Goal: Book appointment/travel/reservation

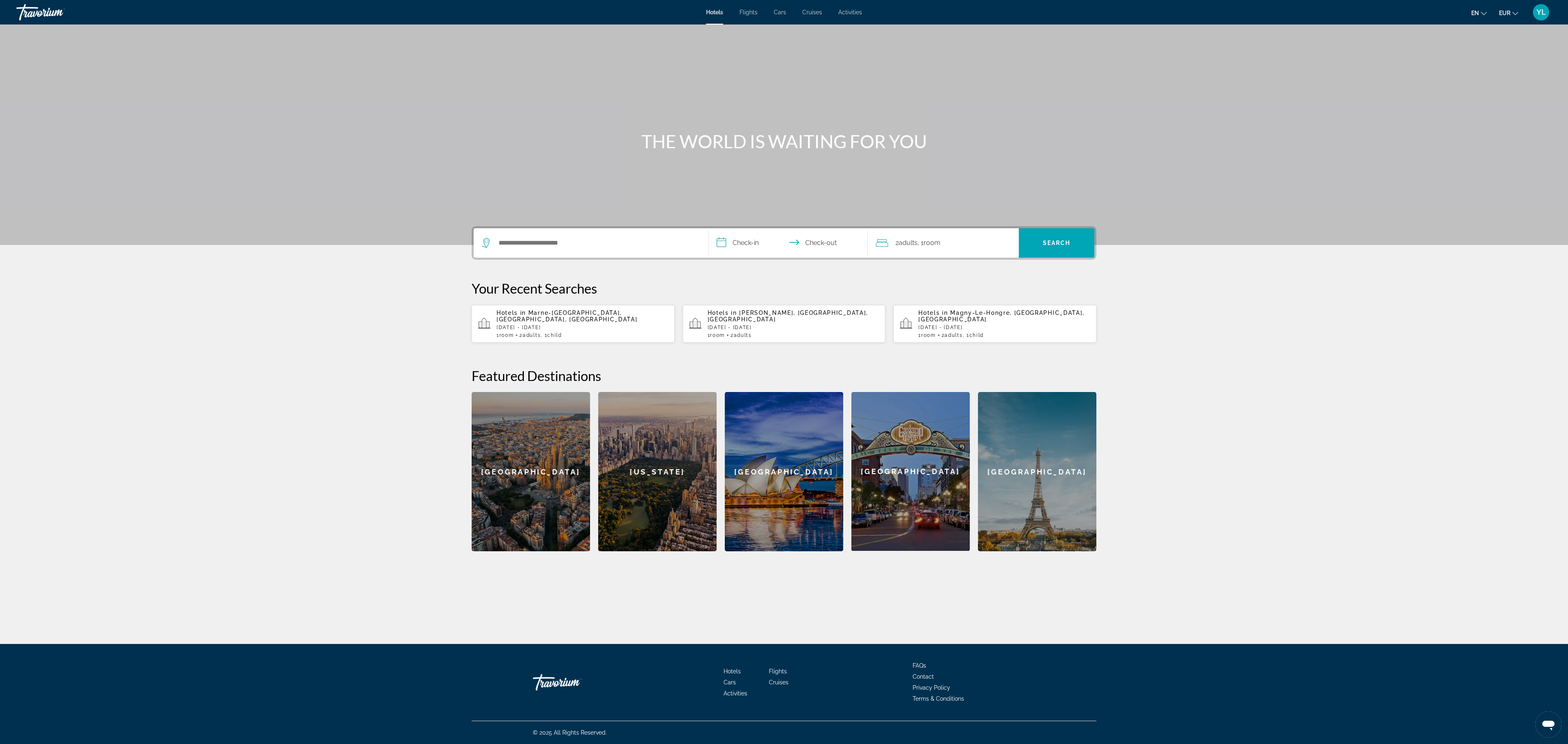
click at [846, 14] on span "Activities" at bounding box center [850, 12] width 24 height 7
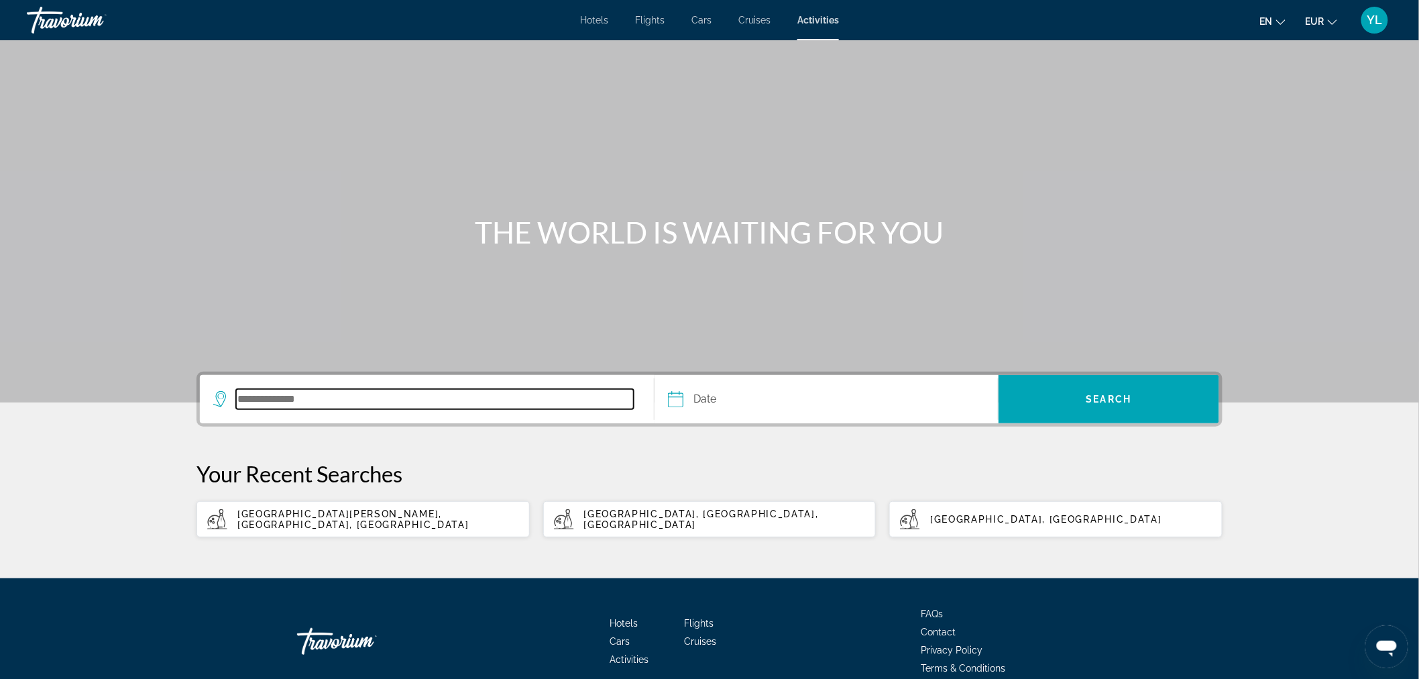
drag, startPoint x: 2525, startPoint y: 0, endPoint x: 390, endPoint y: 394, distance: 2170.6
click at [390, 394] on input "Search destination" at bounding box center [435, 399] width 398 height 20
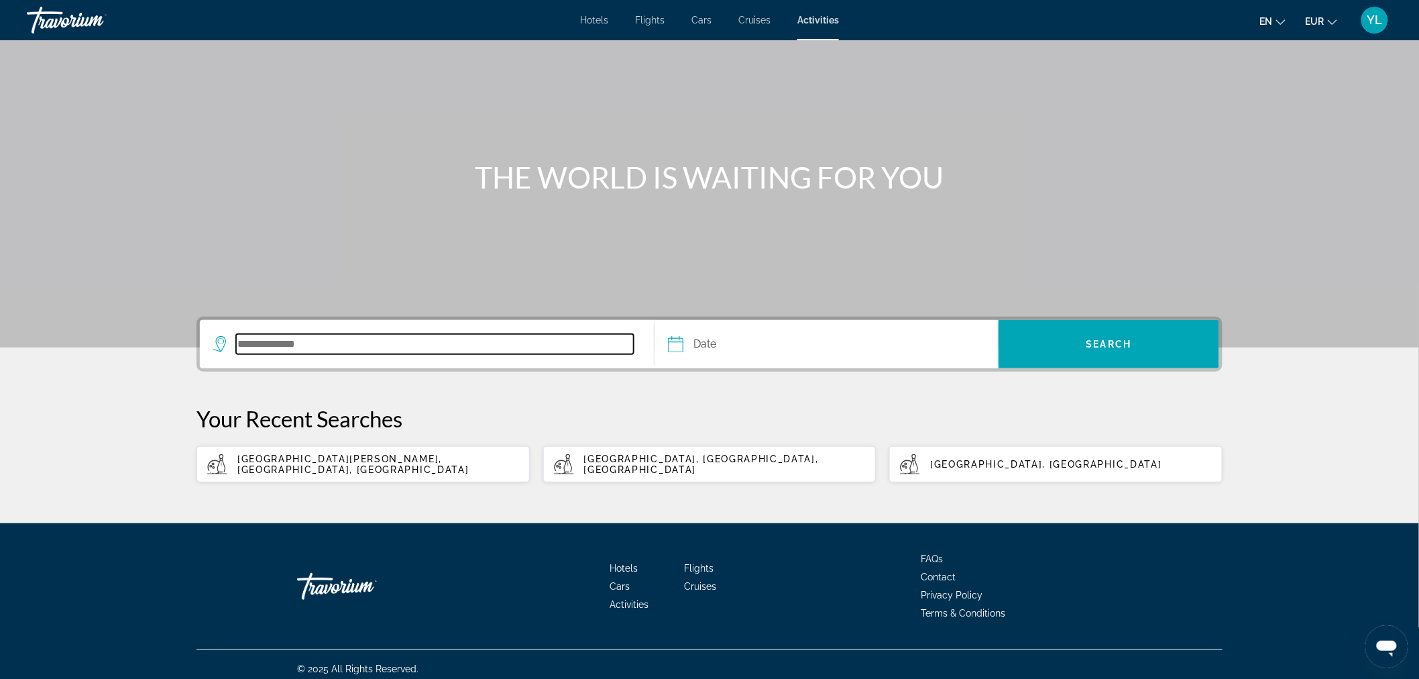
scroll to position [62, 0]
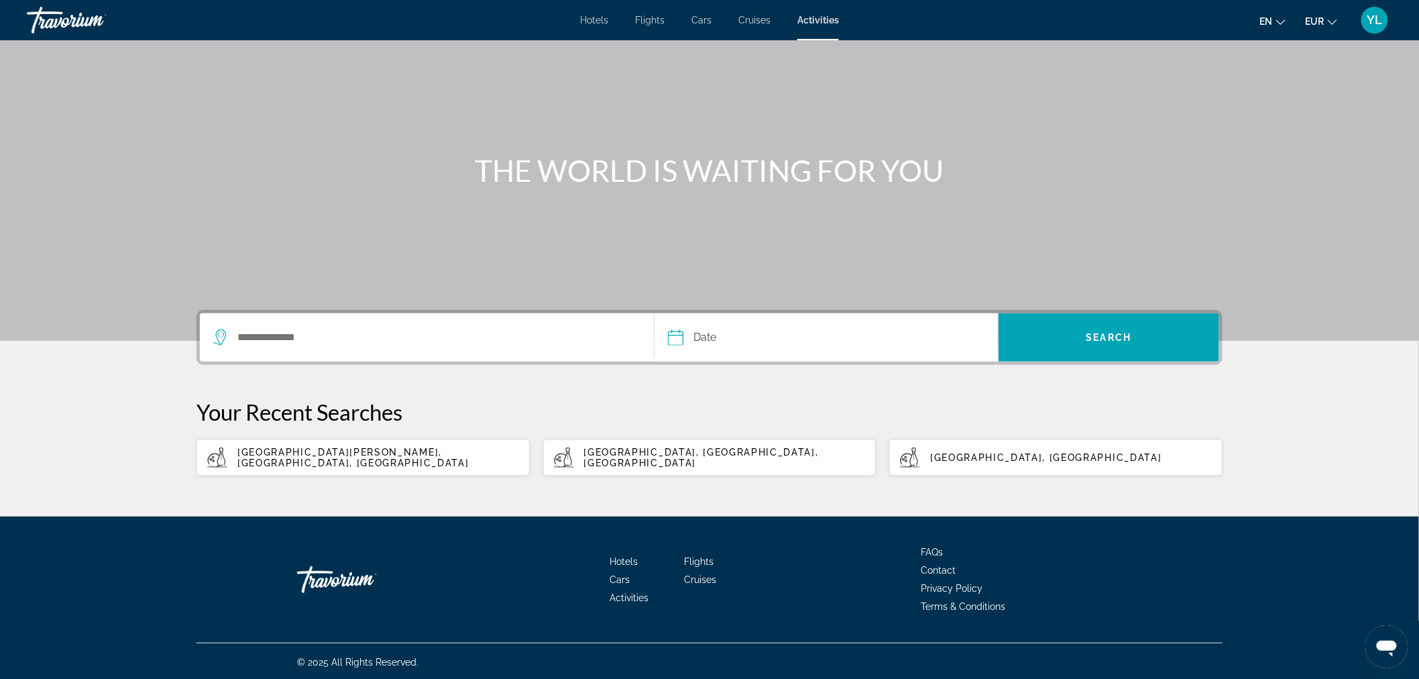
click at [381, 451] on span "[GEOGRAPHIC_DATA][PERSON_NAME], [GEOGRAPHIC_DATA], [GEOGRAPHIC_DATA]" at bounding box center [352, 457] width 231 height 21
type input "**********"
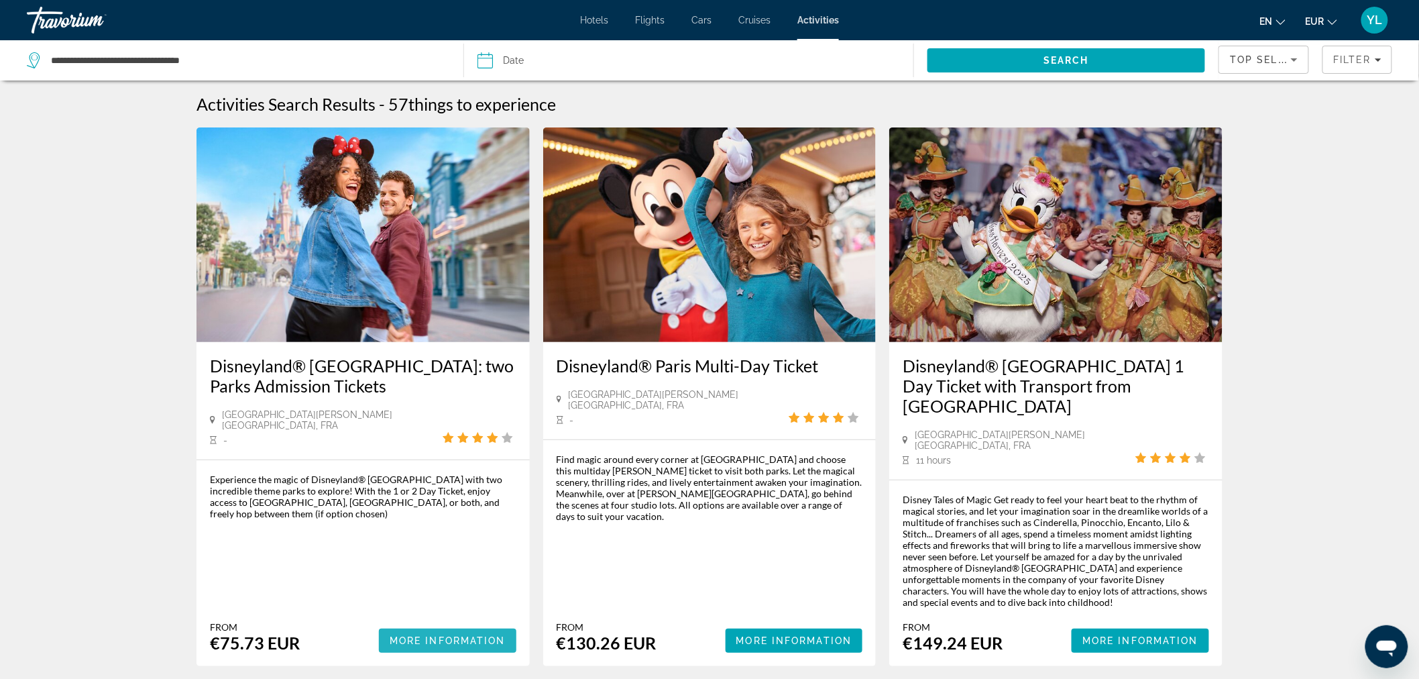
click at [423, 635] on span "More Information" at bounding box center [448, 640] width 116 height 11
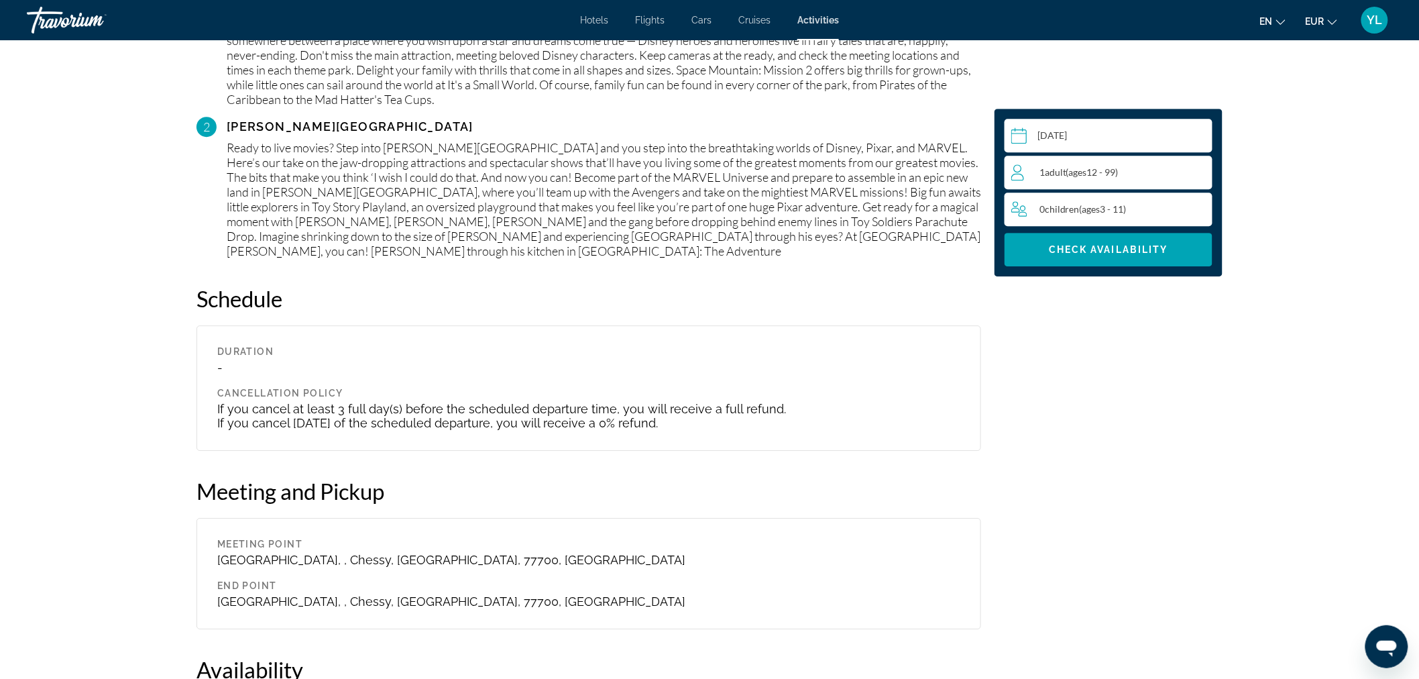
scroll to position [1738, 0]
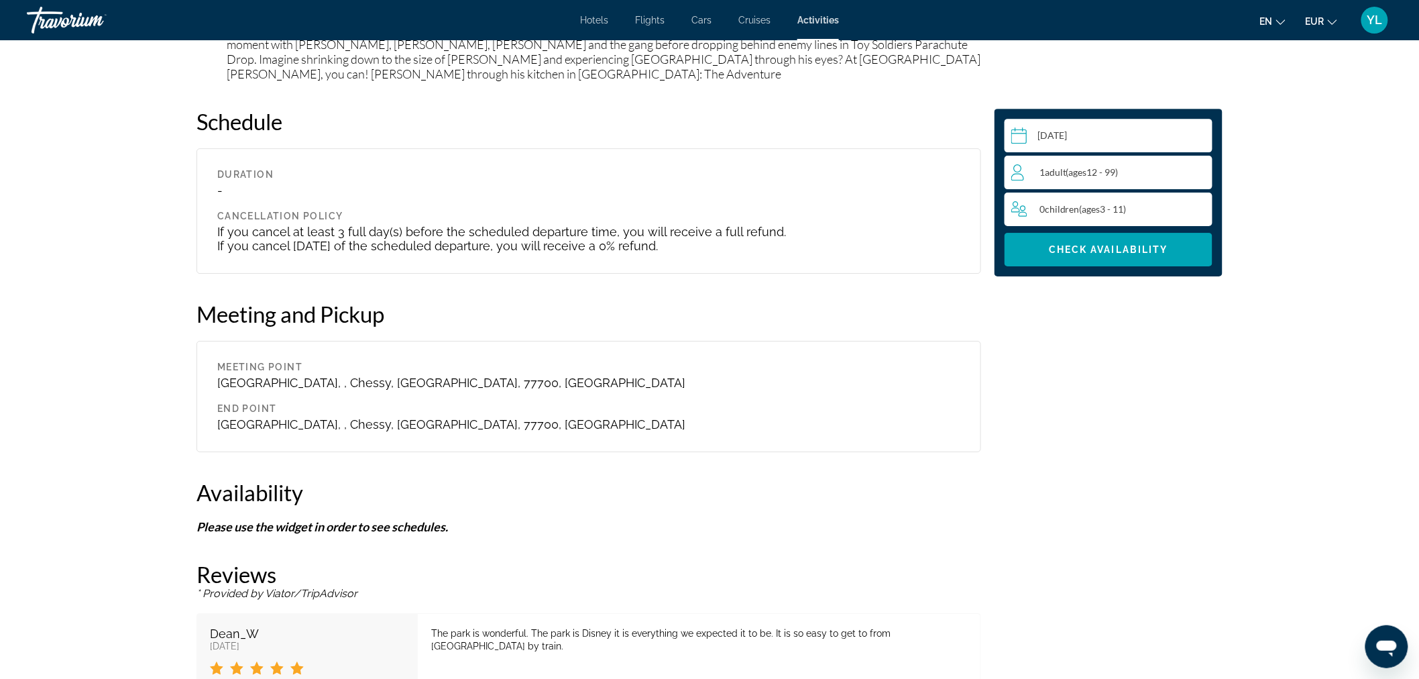
click at [1076, 136] on input "Main content" at bounding box center [1111, 138] width 213 height 38
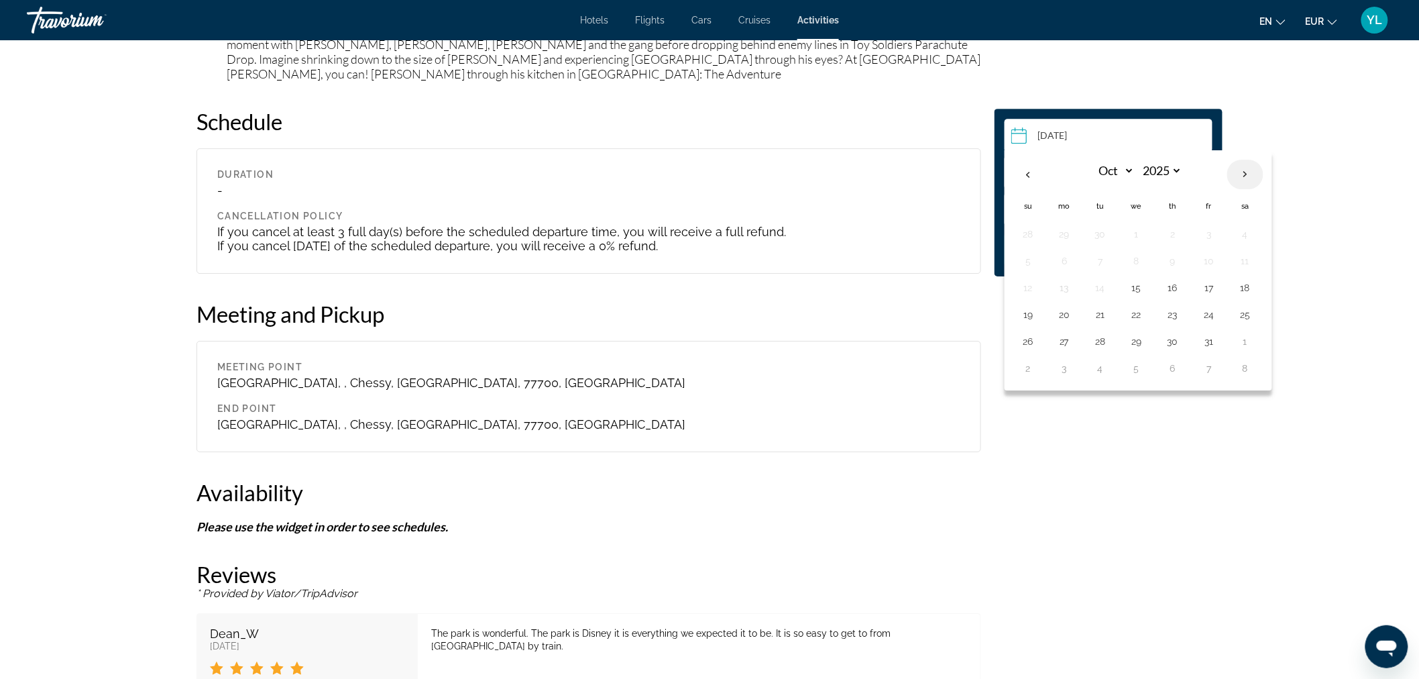
click at [1242, 165] on th "Next month" at bounding box center [1246, 175] width 36 height 30
select select "**"
click at [1208, 315] on button "21" at bounding box center [1209, 314] width 21 height 19
type input "**********"
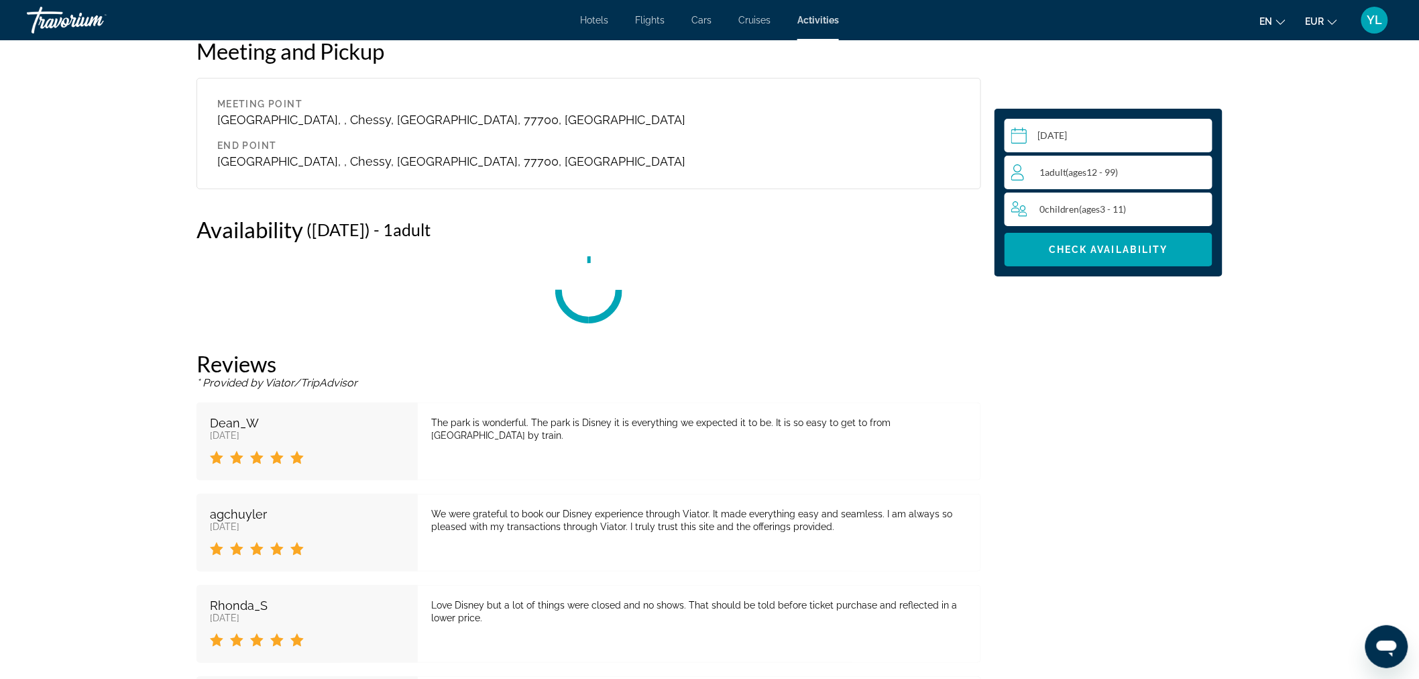
scroll to position [2107, 0]
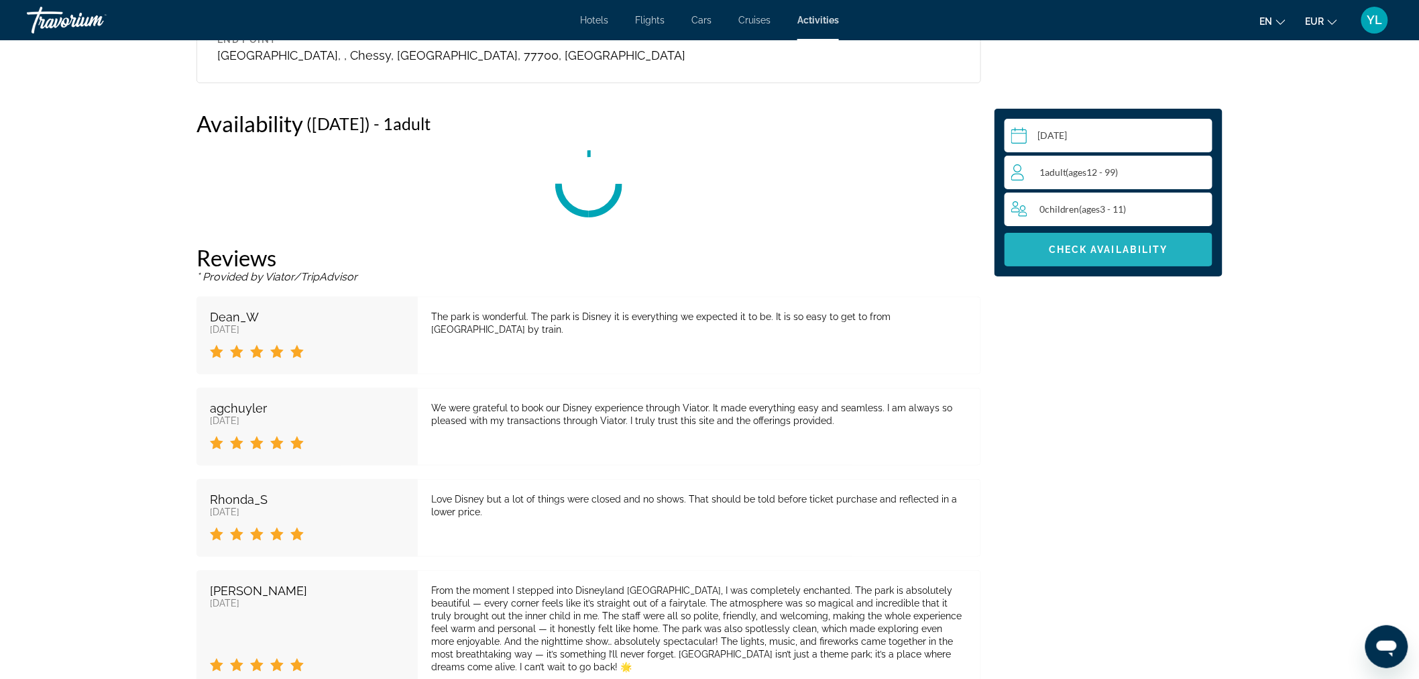
click at [1101, 251] on span "Check Availability" at bounding box center [1108, 249] width 119 height 11
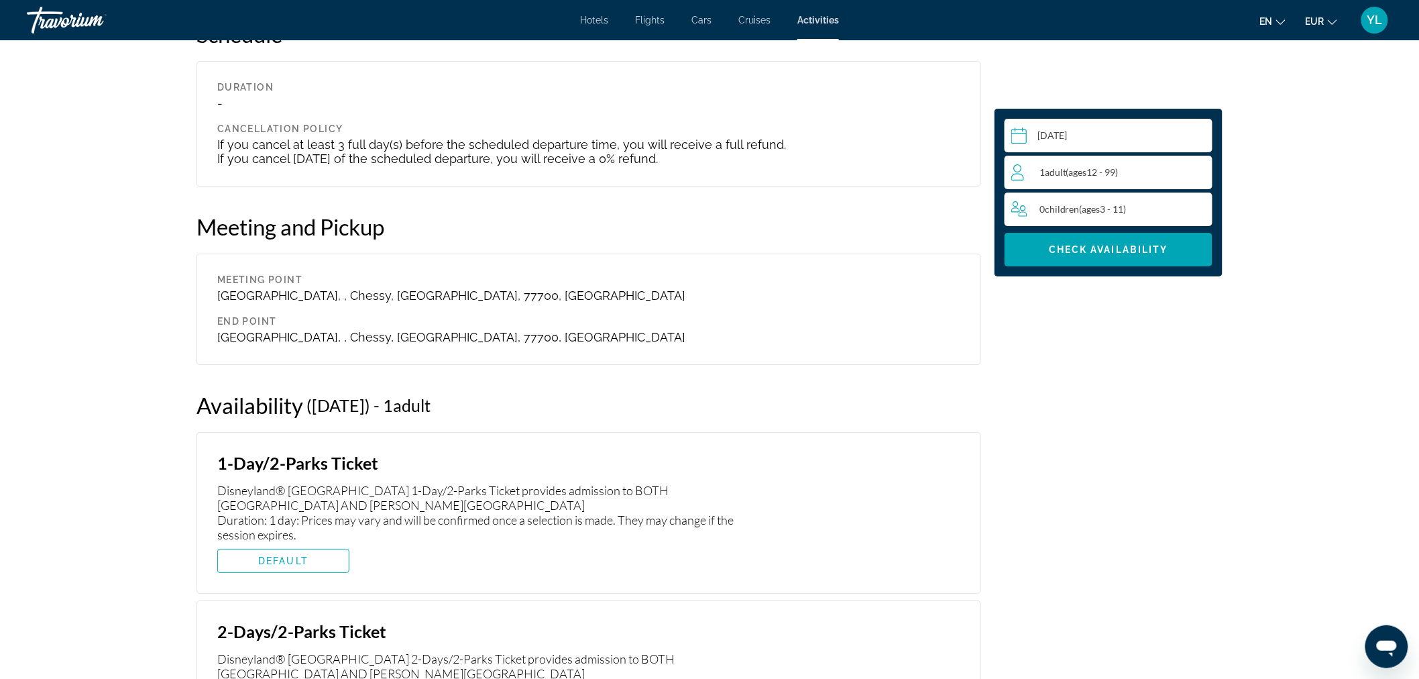
scroll to position [1883, 0]
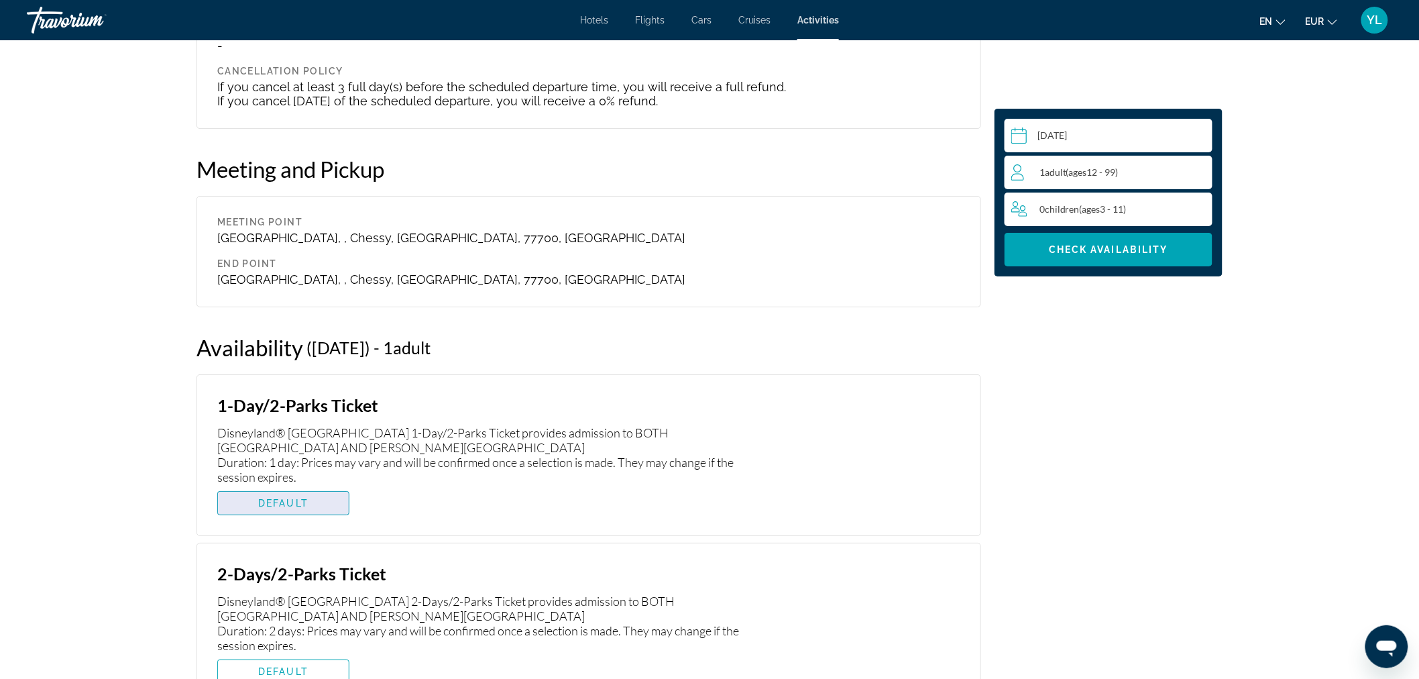
click at [297, 498] on span "DEFAULT" at bounding box center [283, 503] width 50 height 11
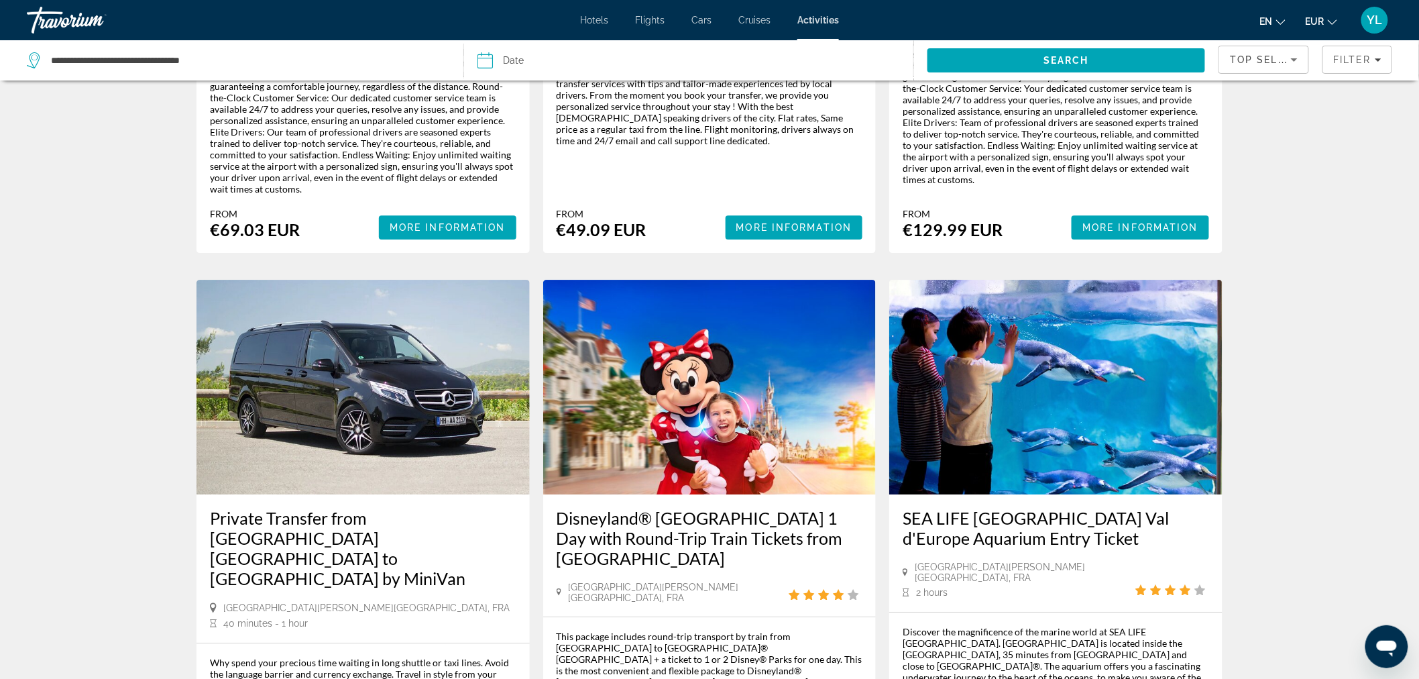
scroll to position [1788, 0]
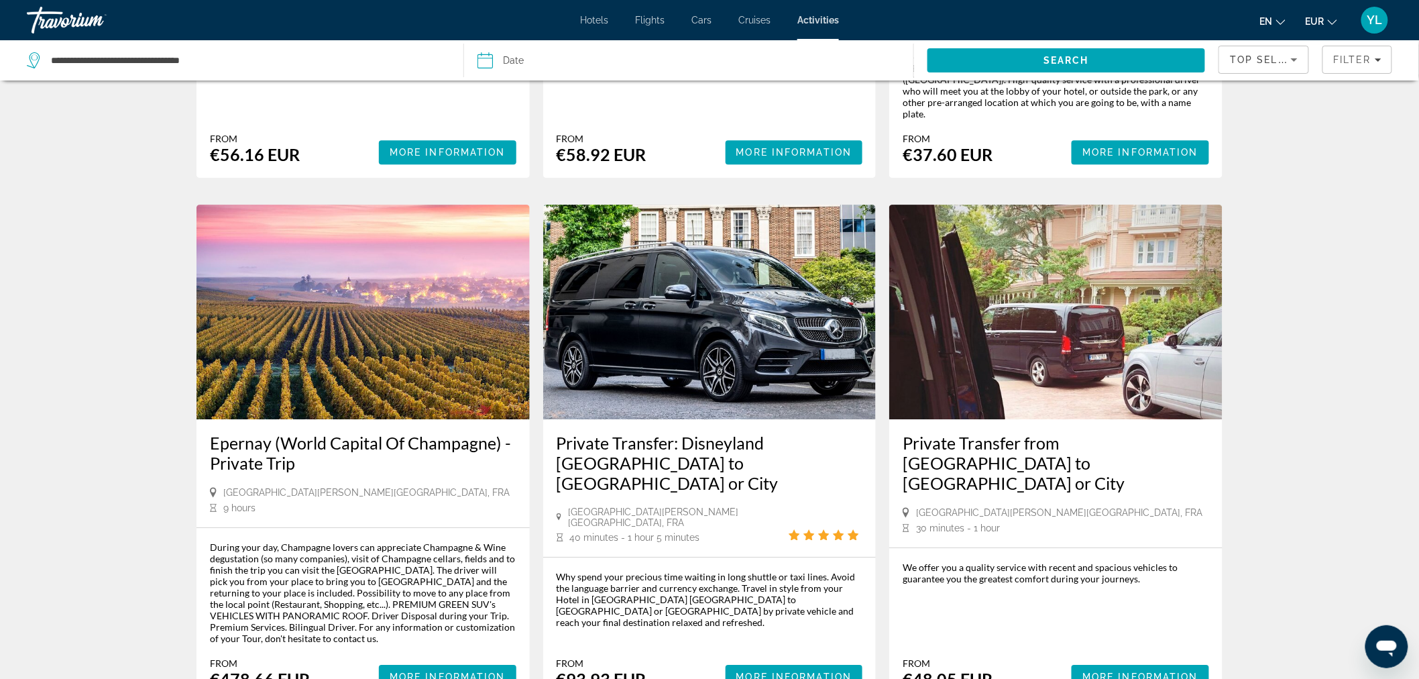
scroll to position [1790, 0]
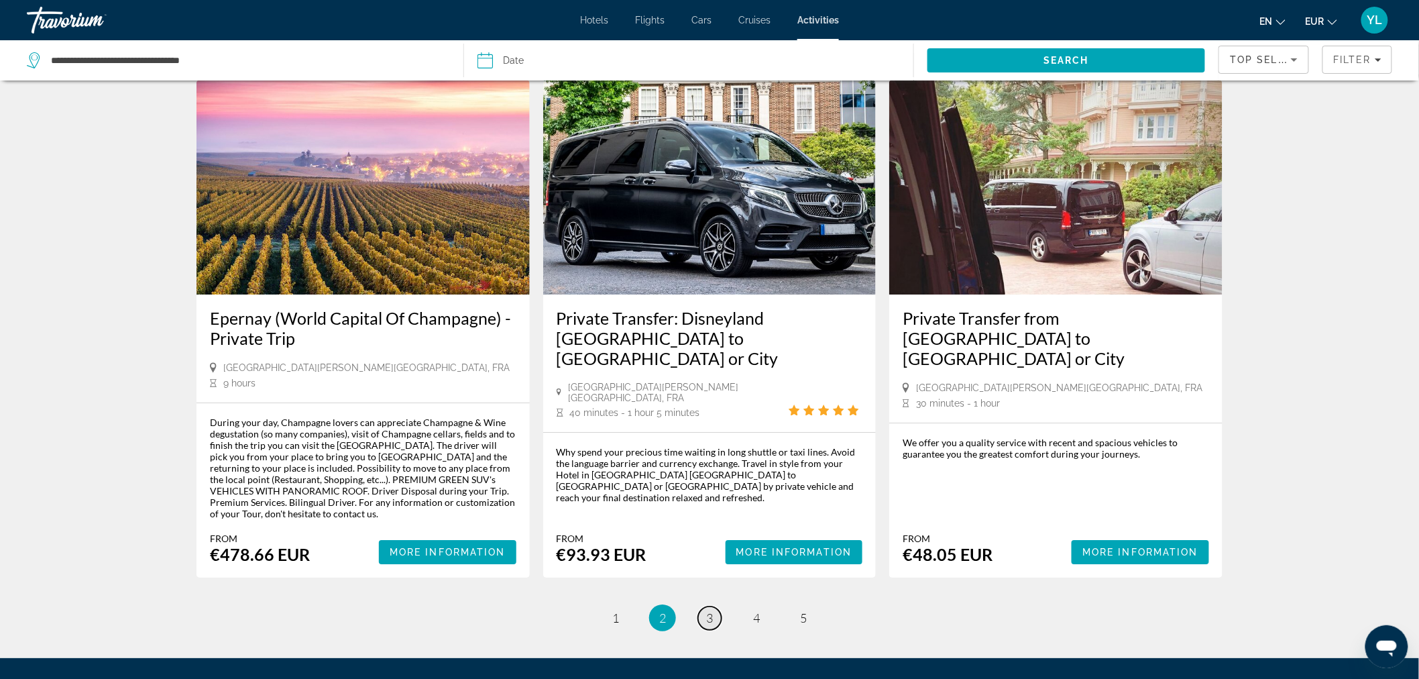
click at [708, 610] on span "3" at bounding box center [709, 617] width 7 height 15
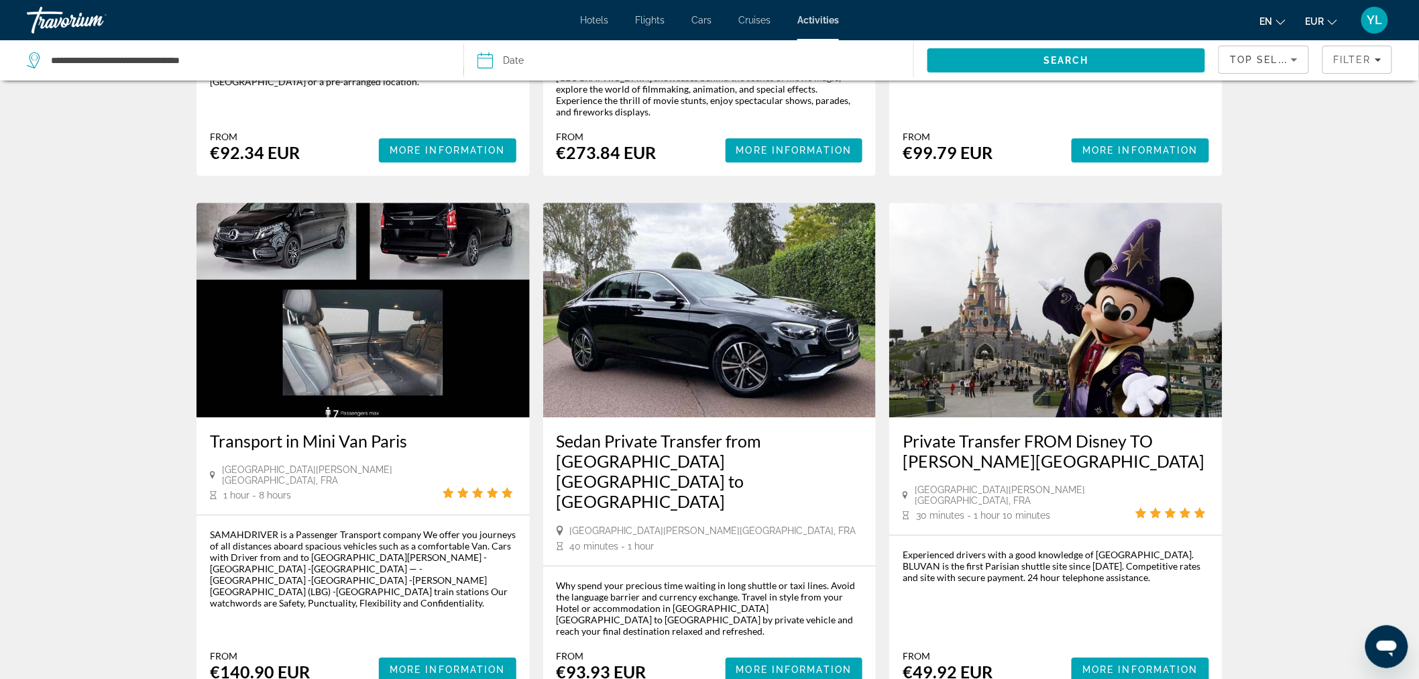
scroll to position [1759, 0]
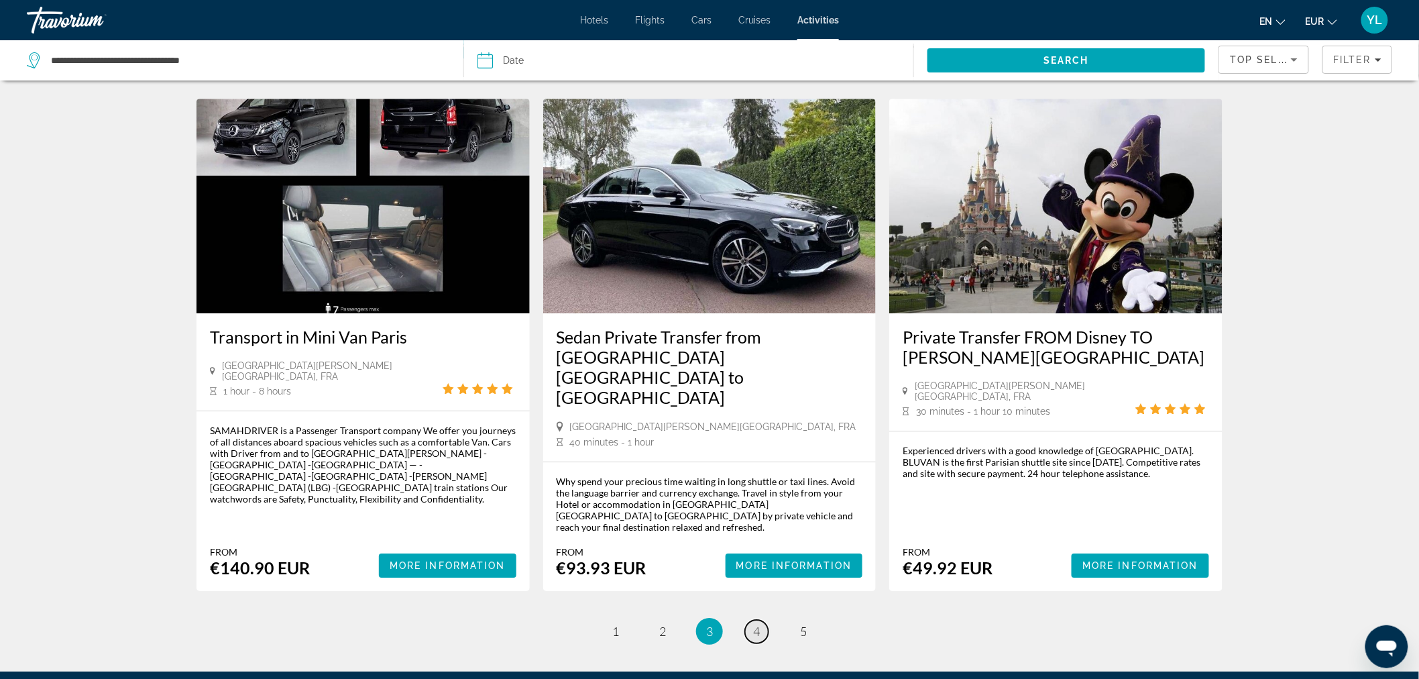
click at [762, 620] on link "page 4" at bounding box center [756, 631] width 23 height 23
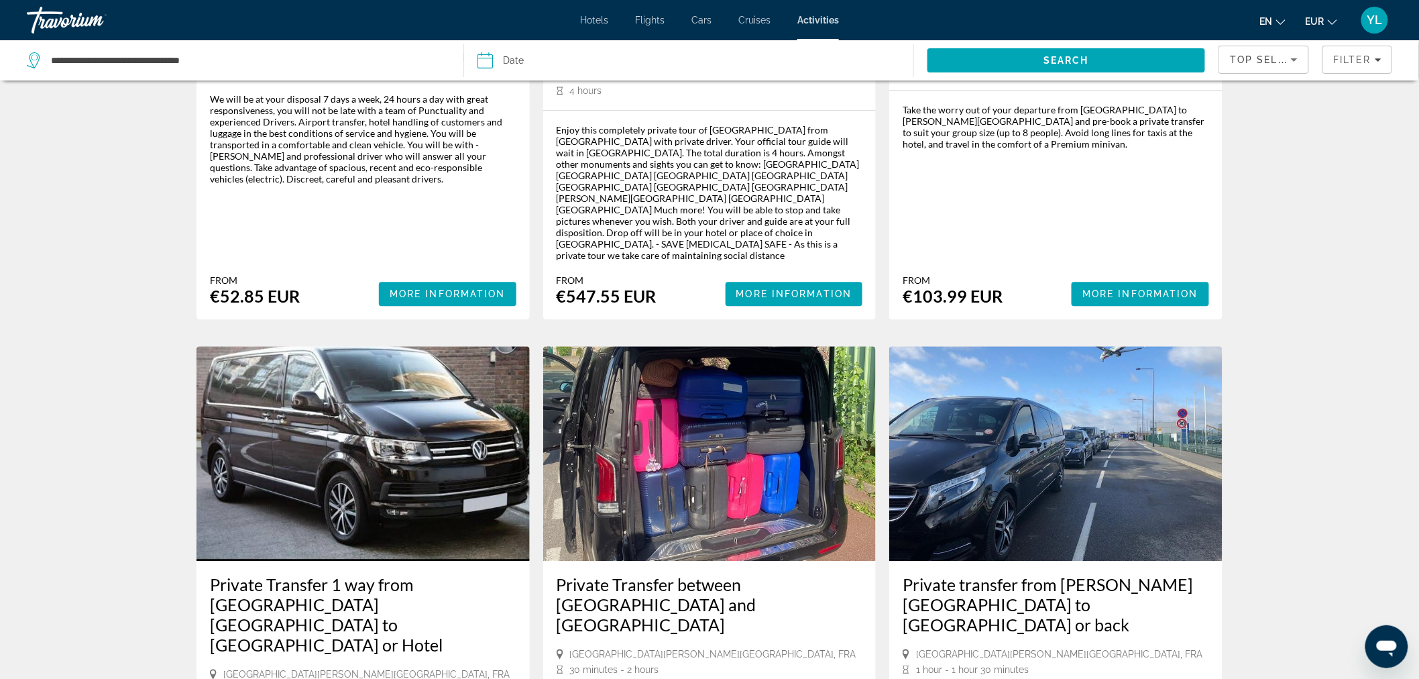
scroll to position [1788, 0]
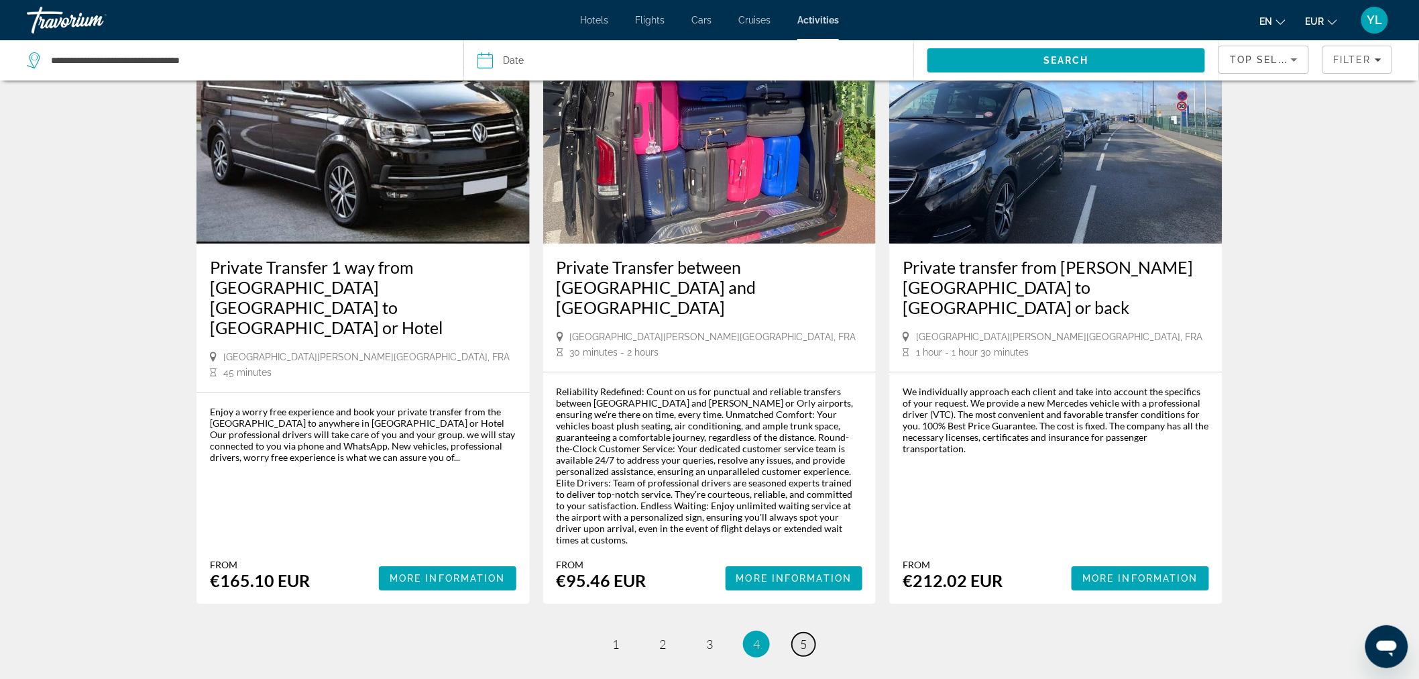
click at [802, 637] on span "5" at bounding box center [803, 644] width 7 height 15
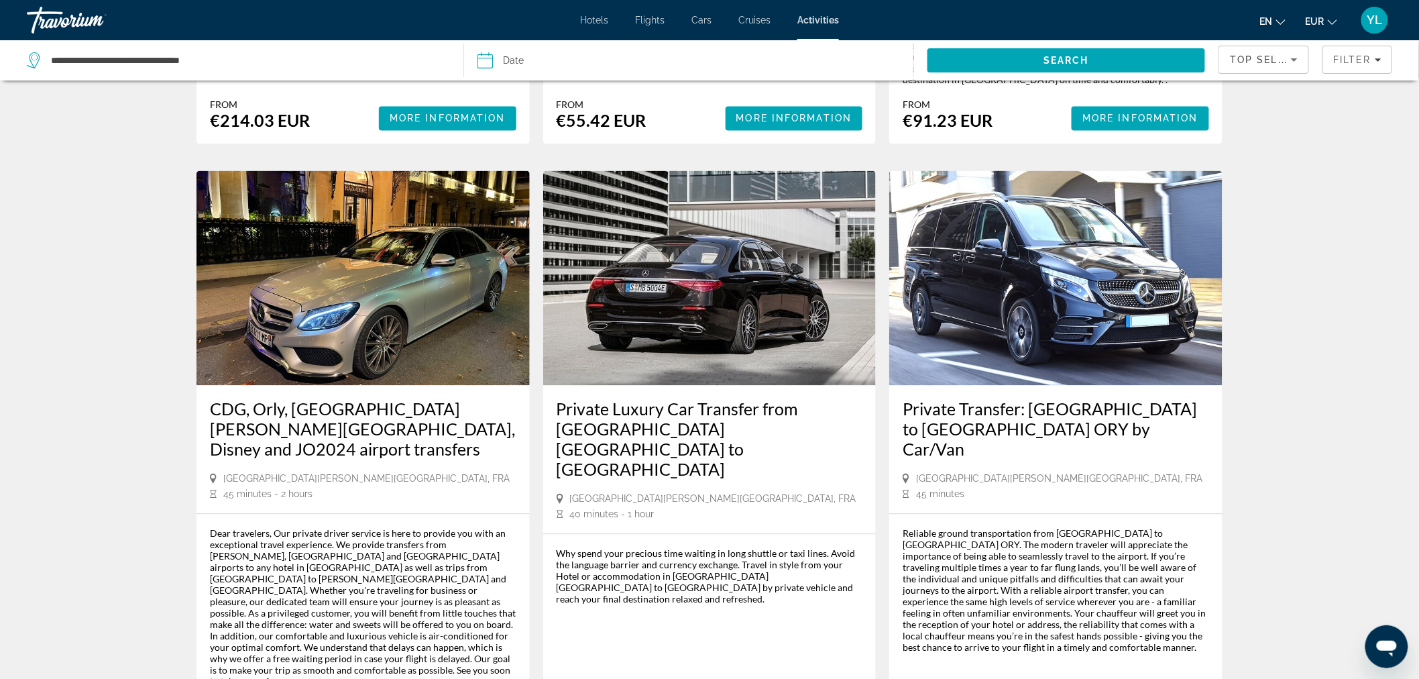
scroll to position [1285, 0]
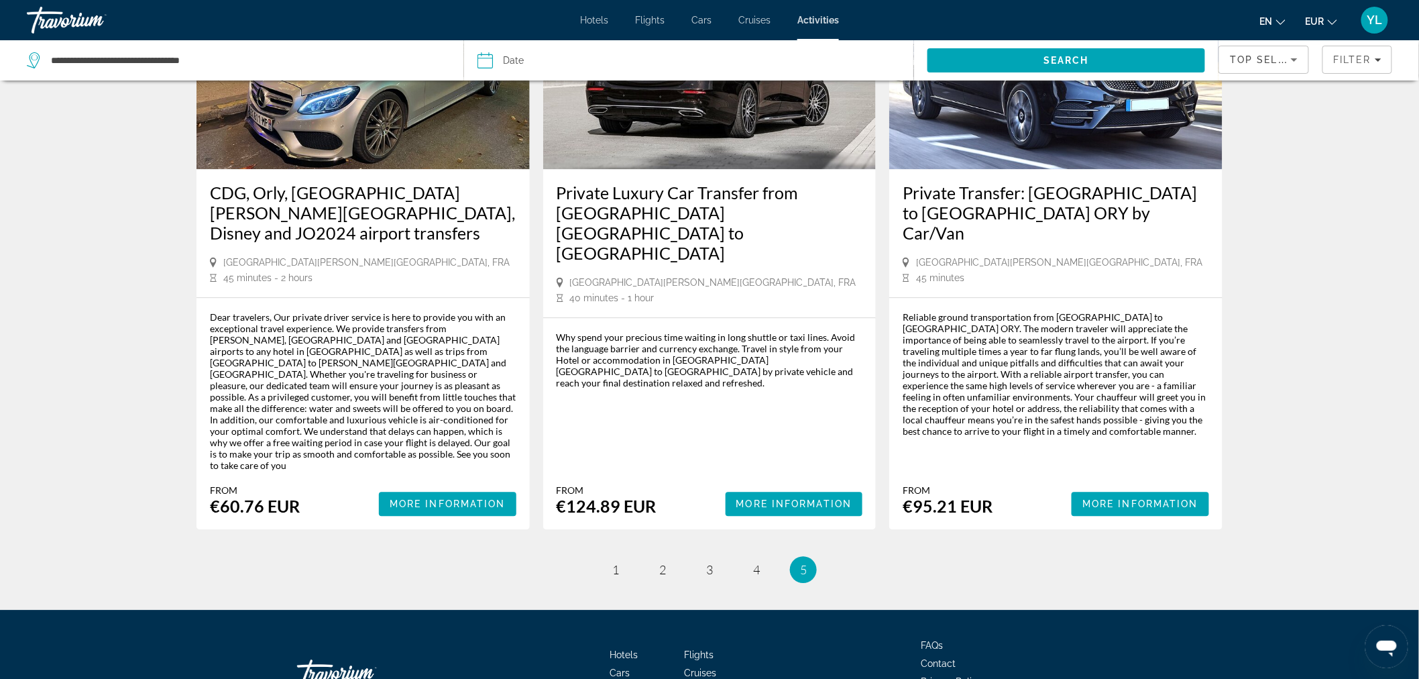
click at [596, 556] on ul "5 / 5 page 1 page 2 page 3 page 4 You're on page 5" at bounding box center [710, 569] width 1026 height 27
click at [619, 562] on span "1" at bounding box center [615, 569] width 7 height 15
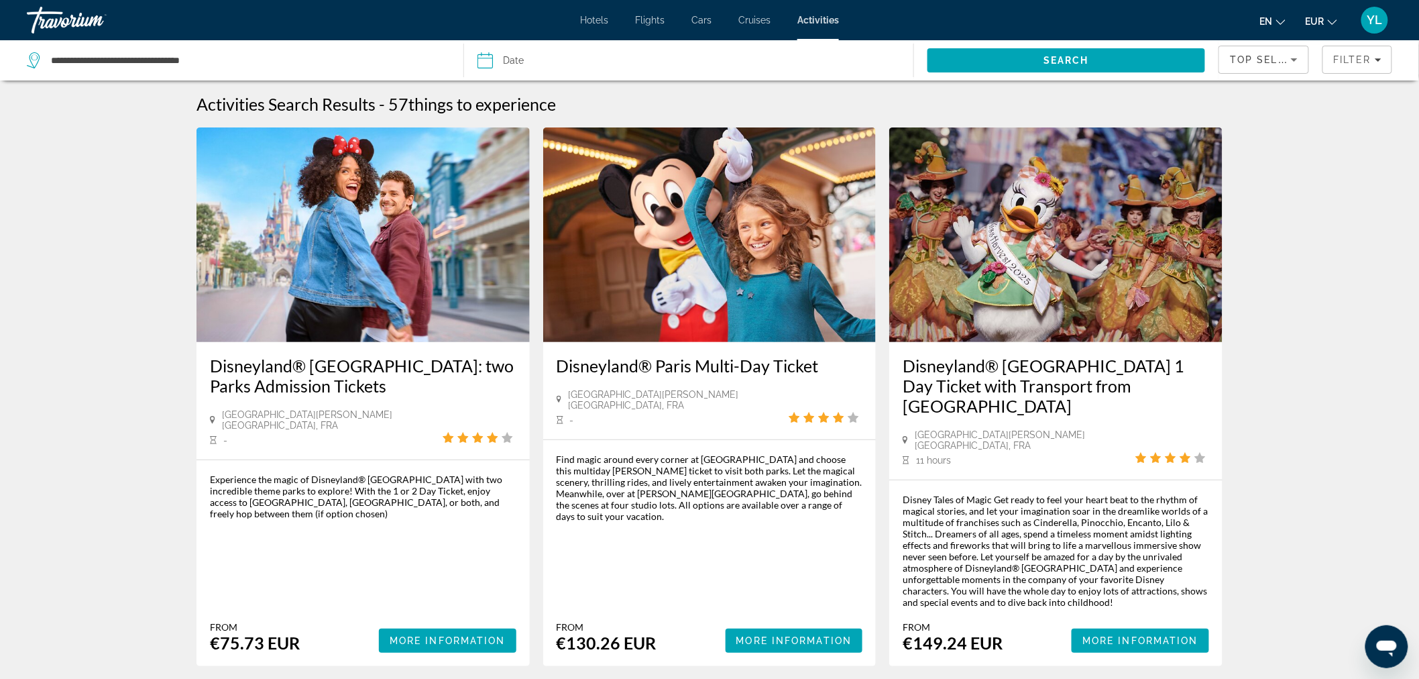
scroll to position [149, 0]
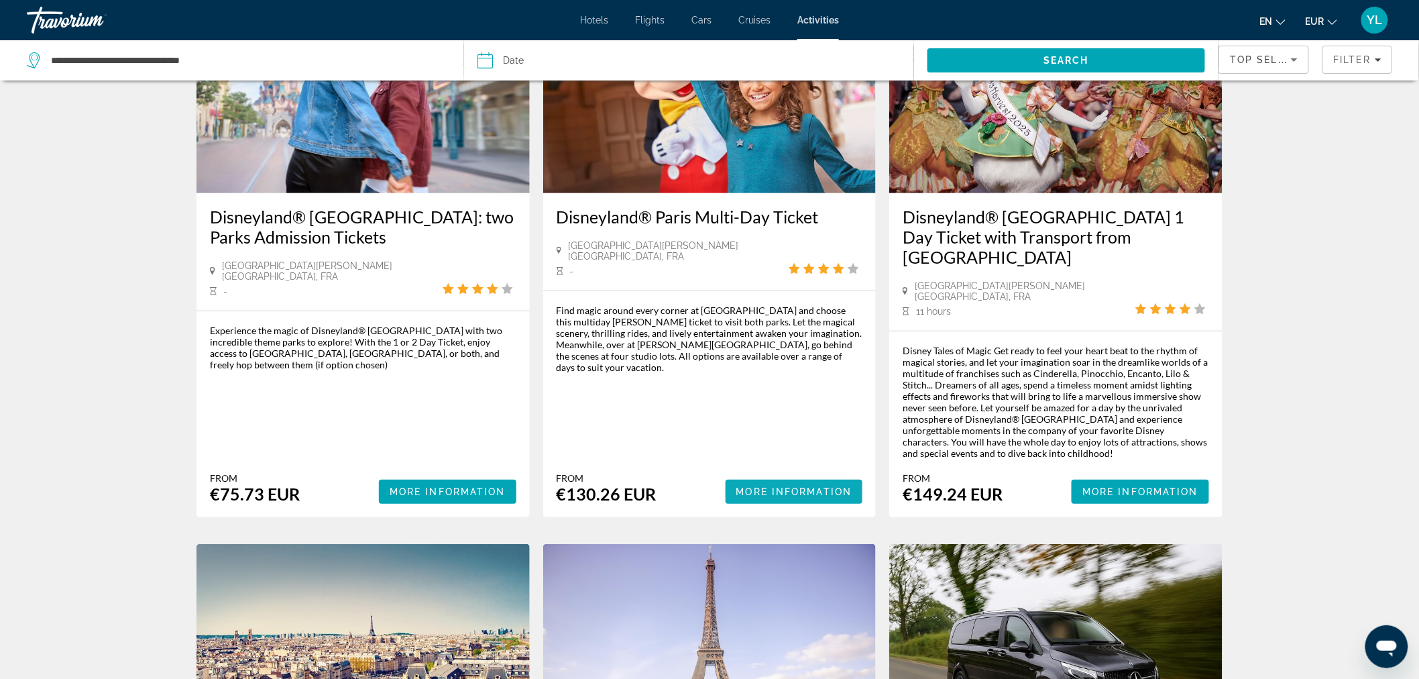
click at [773, 486] on span "More Information" at bounding box center [795, 491] width 116 height 11
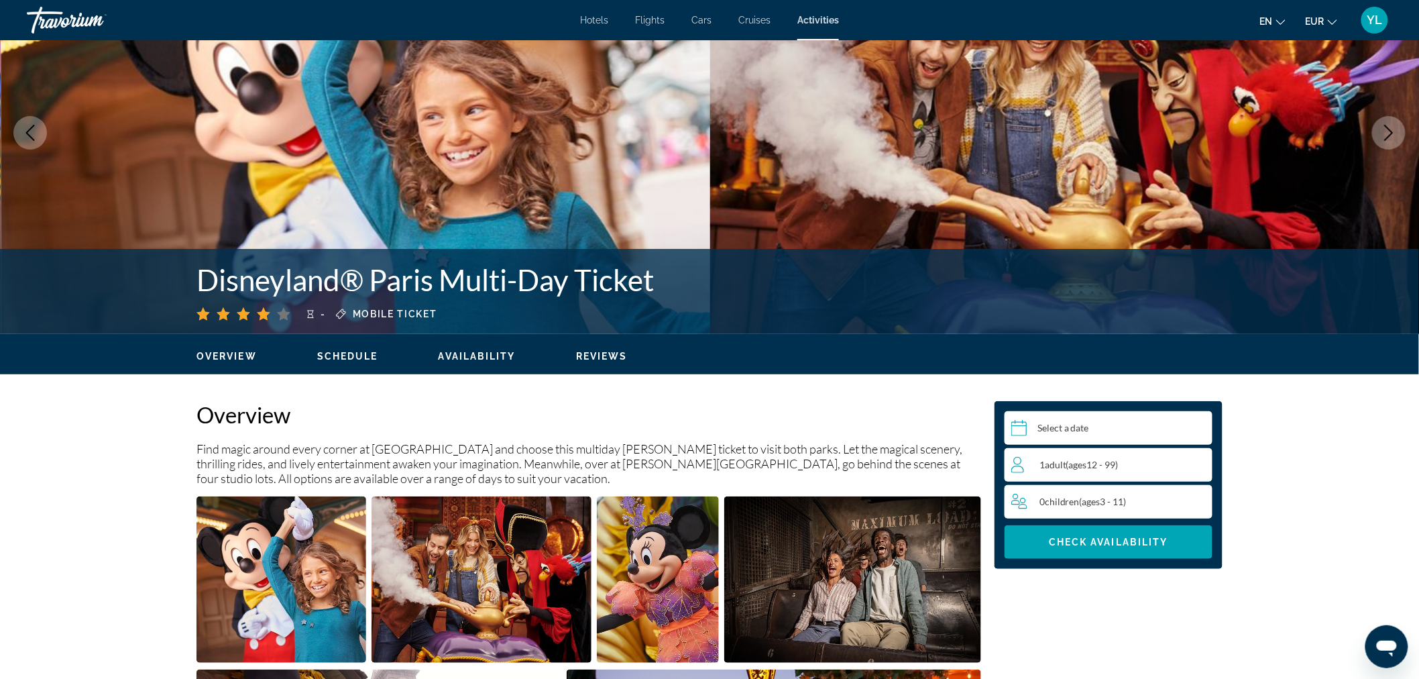
scroll to position [298, 0]
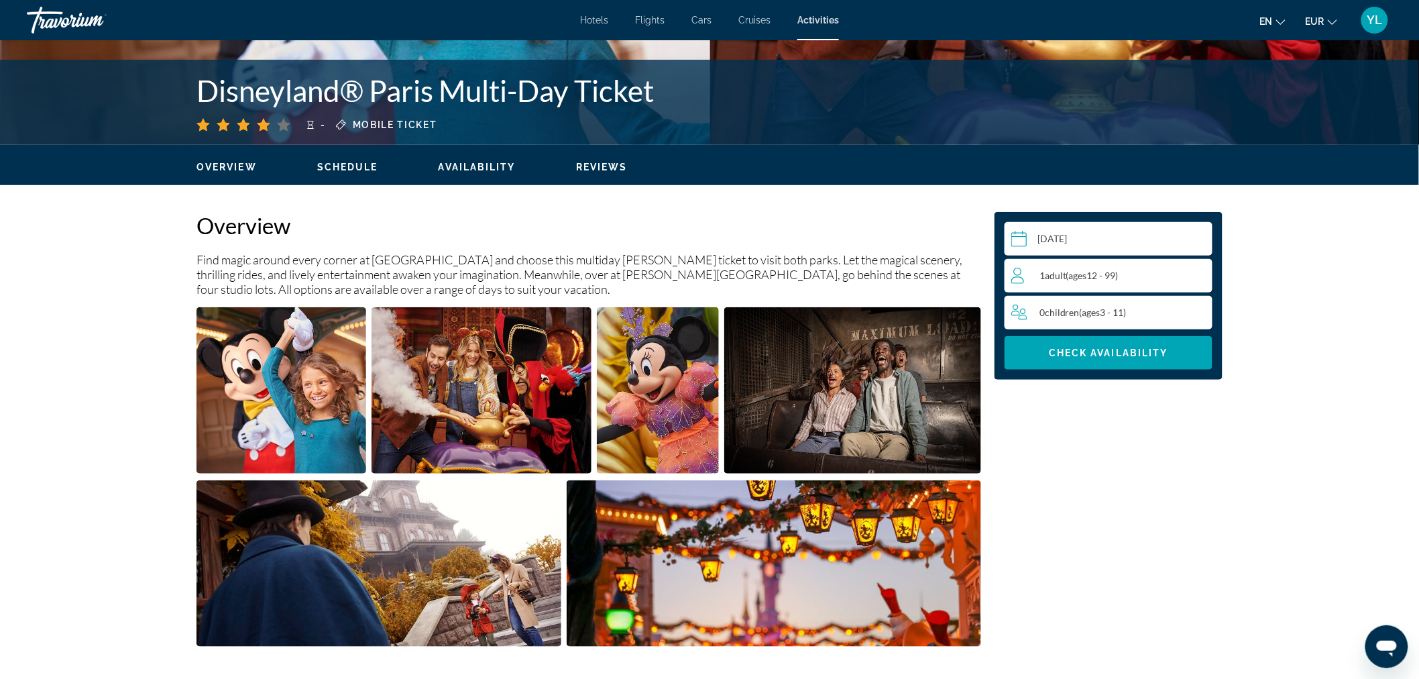
click at [1078, 239] on input "Main content" at bounding box center [1111, 241] width 213 height 38
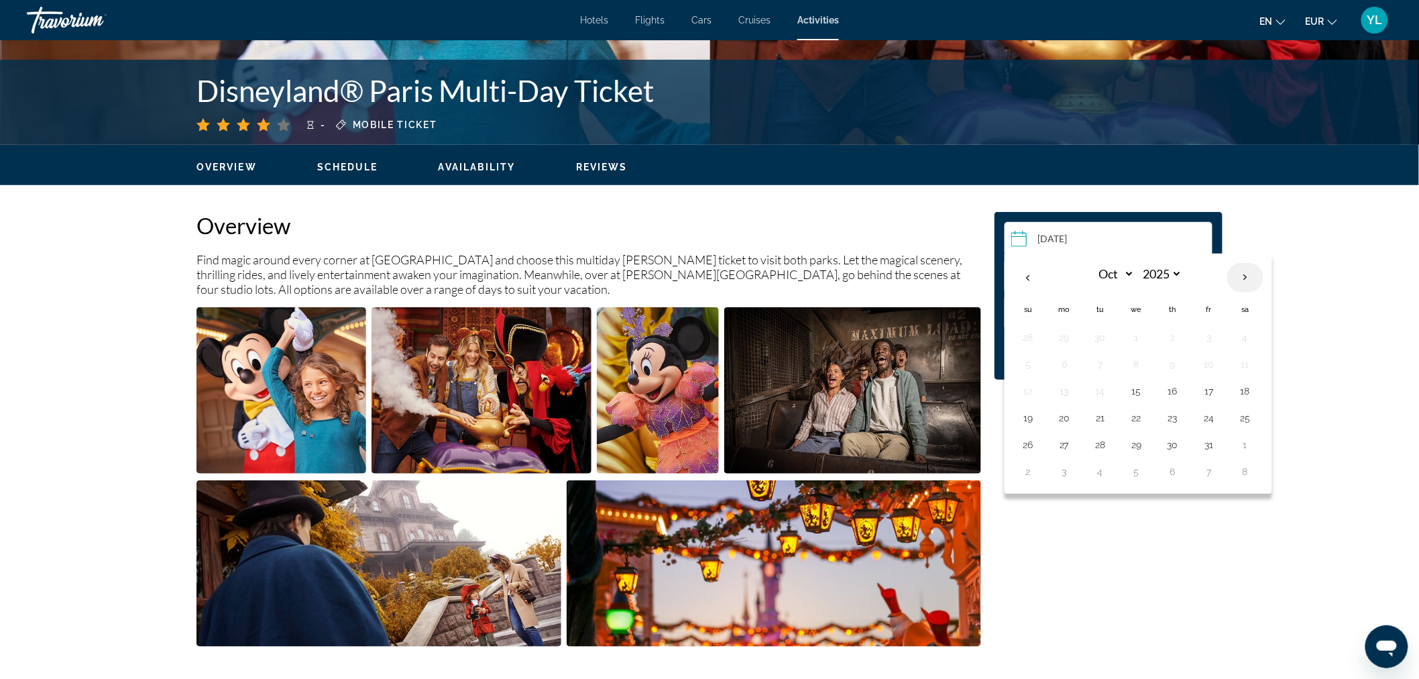
click at [1249, 280] on th "Next month" at bounding box center [1246, 278] width 36 height 30
select select "**"
click at [1205, 417] on button "21" at bounding box center [1209, 418] width 21 height 19
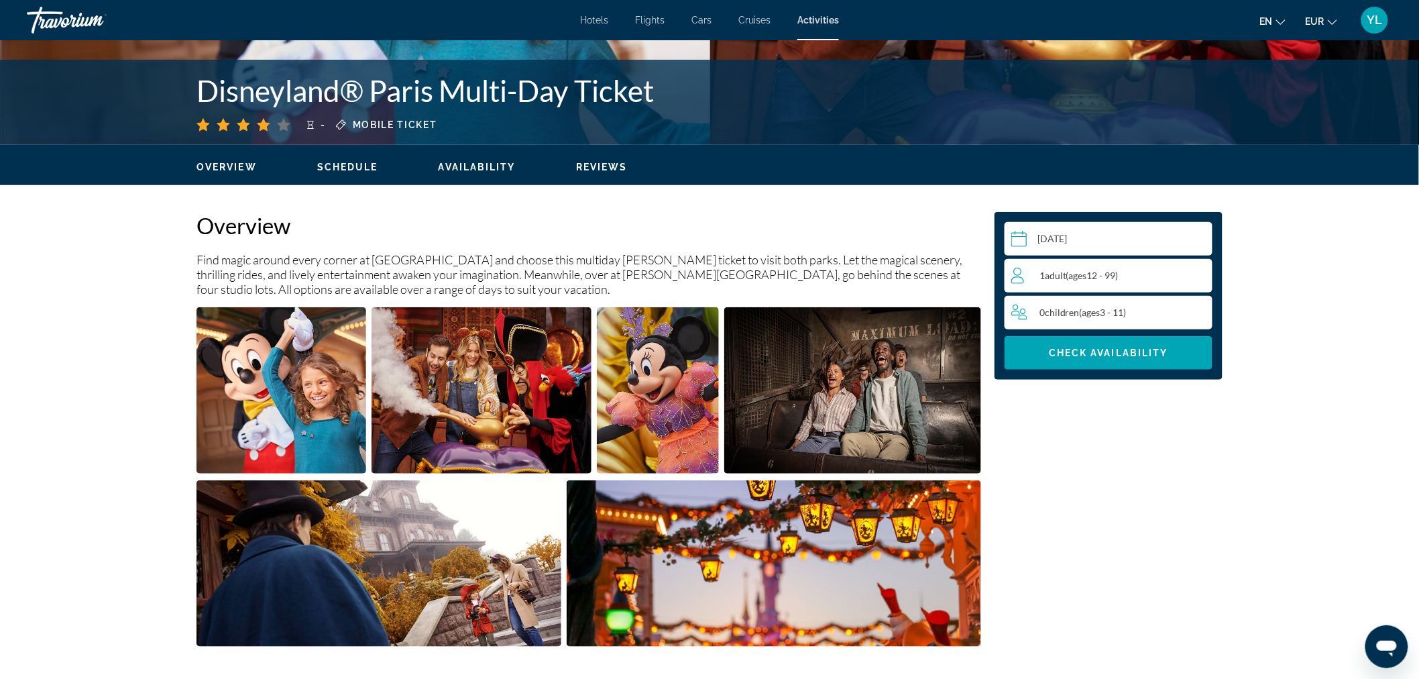
type input "**********"
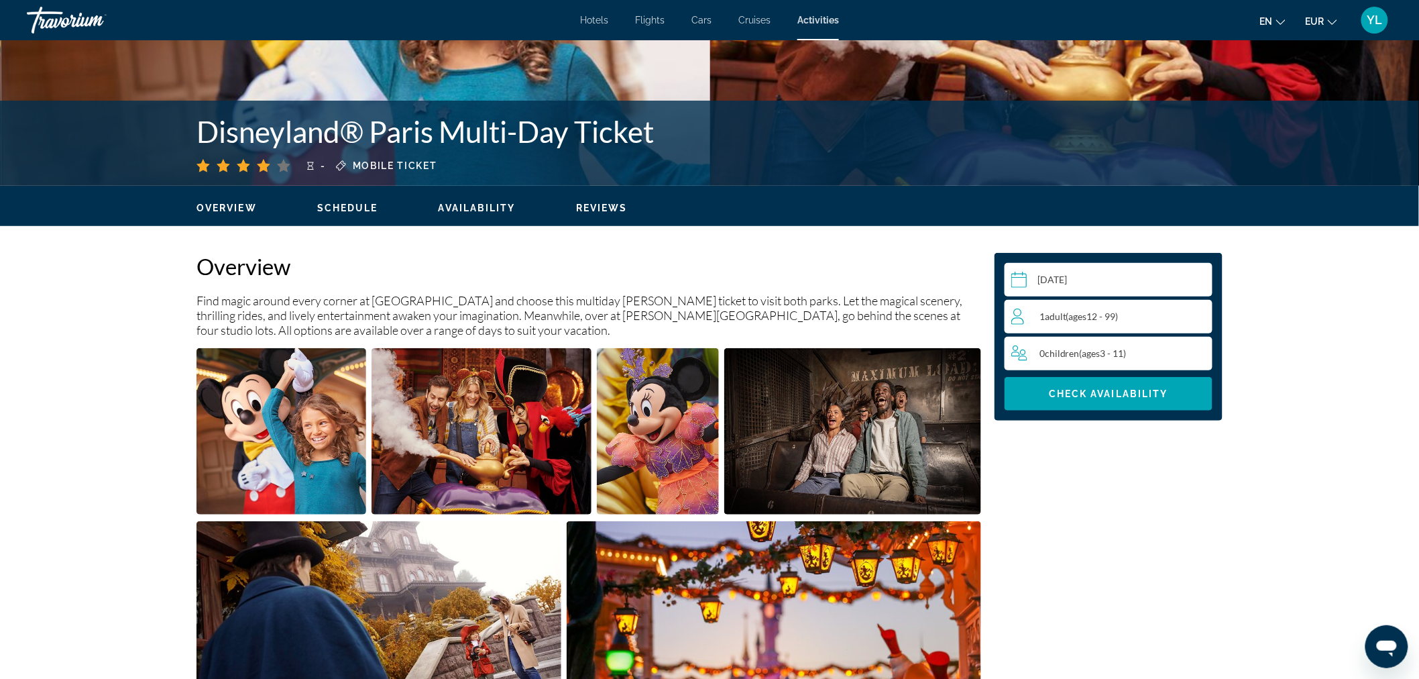
scroll to position [30, 0]
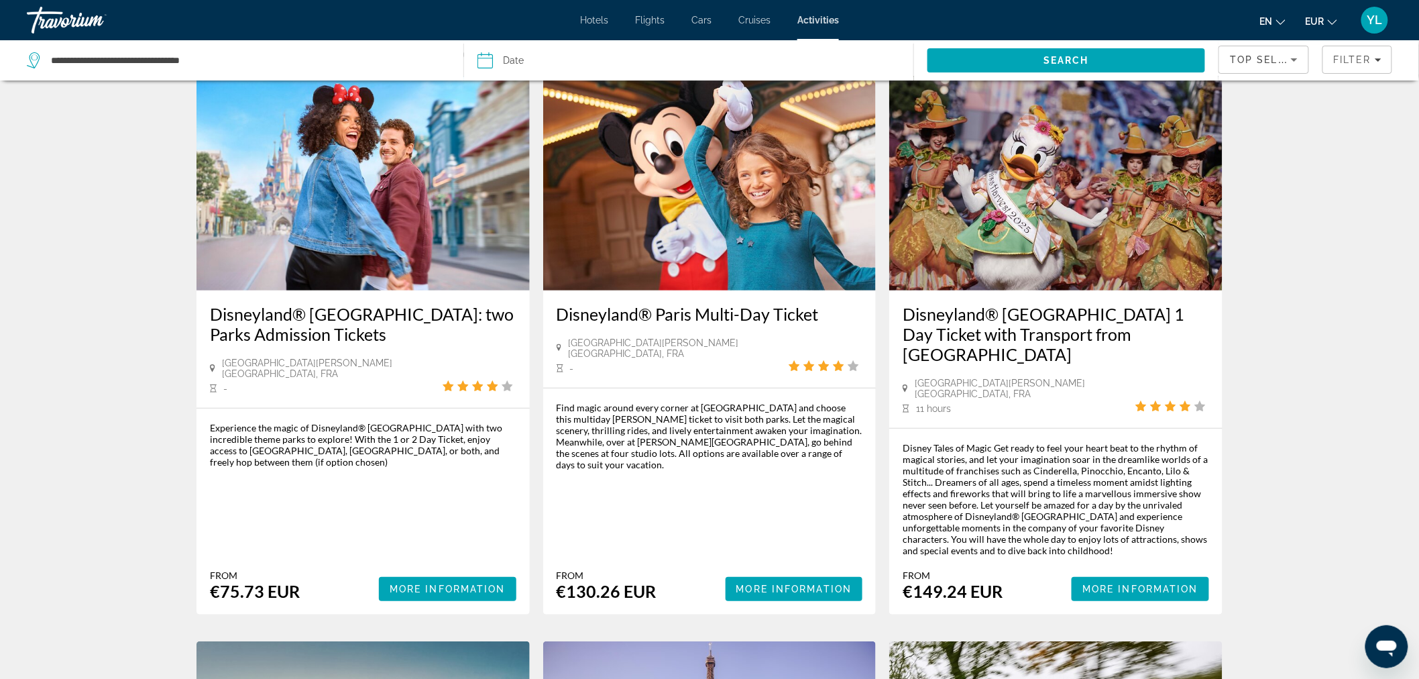
scroll to position [74, 0]
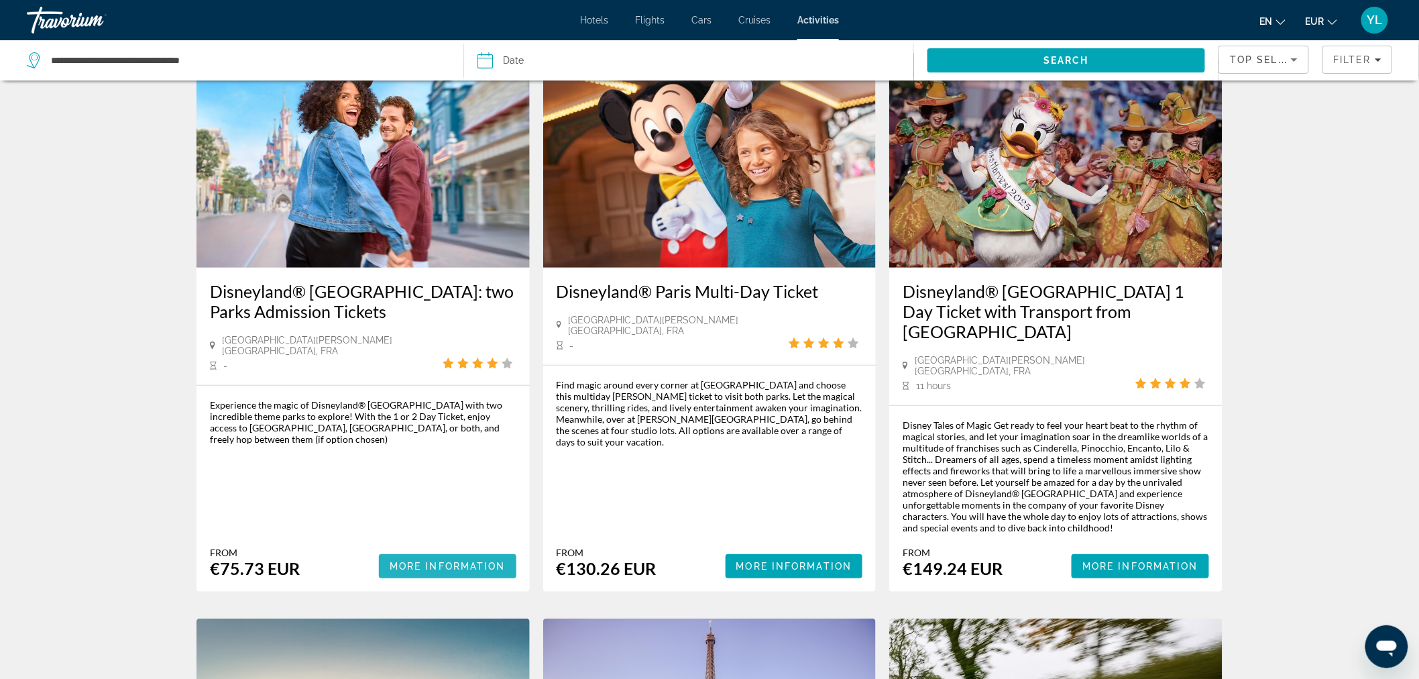
click at [437, 550] on span "Main content" at bounding box center [448, 566] width 138 height 32
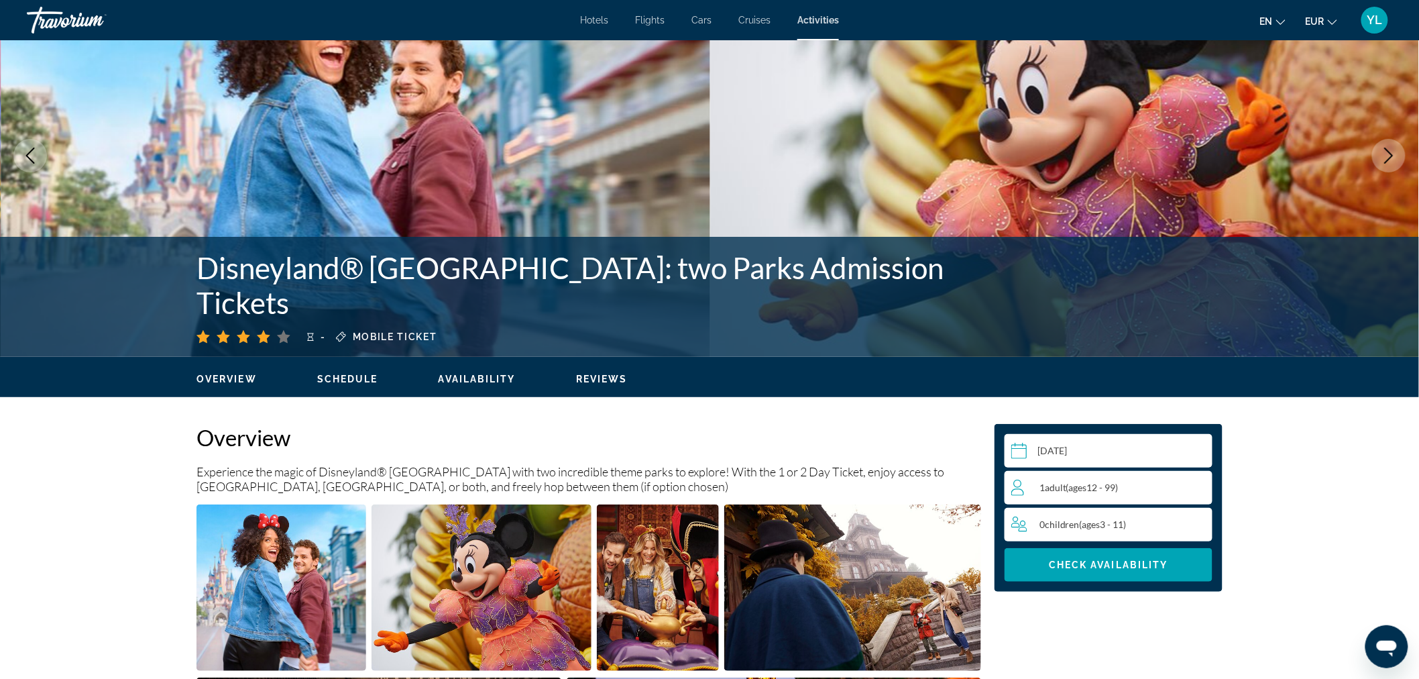
scroll to position [298, 0]
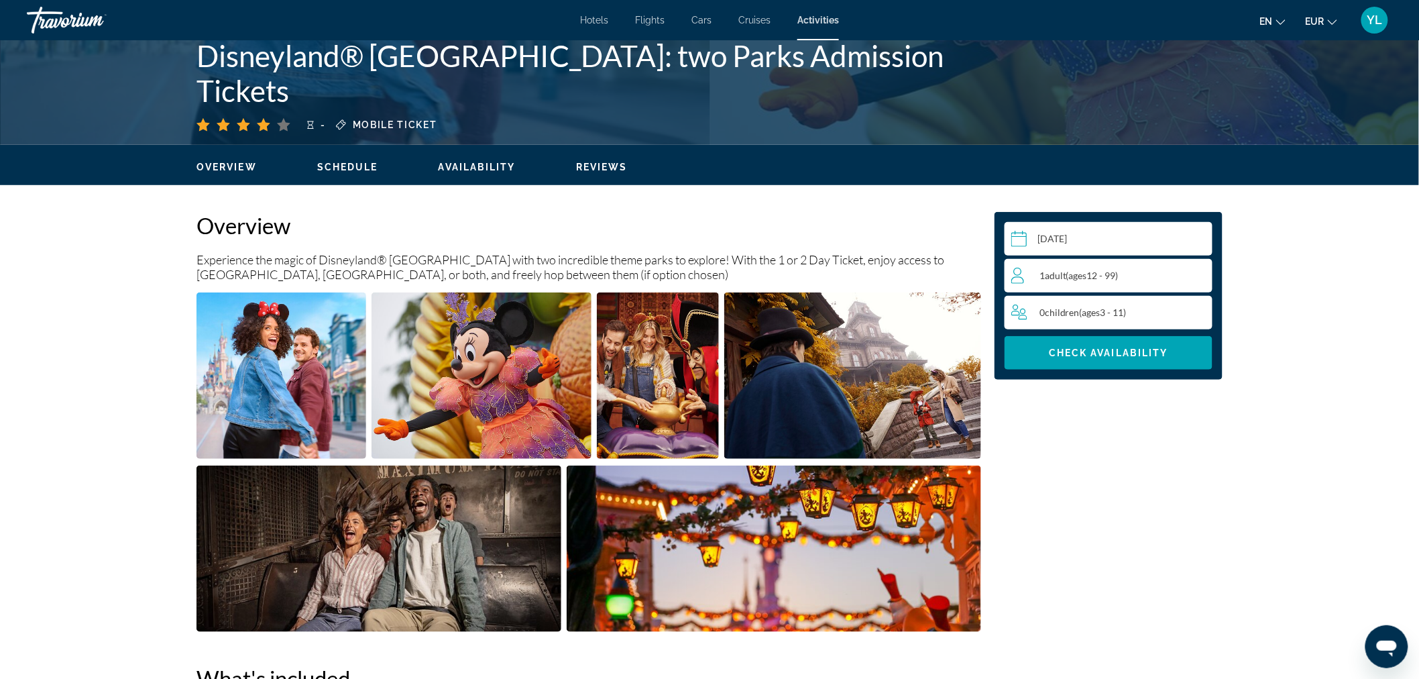
click at [1072, 231] on input "Main content" at bounding box center [1111, 241] width 213 height 38
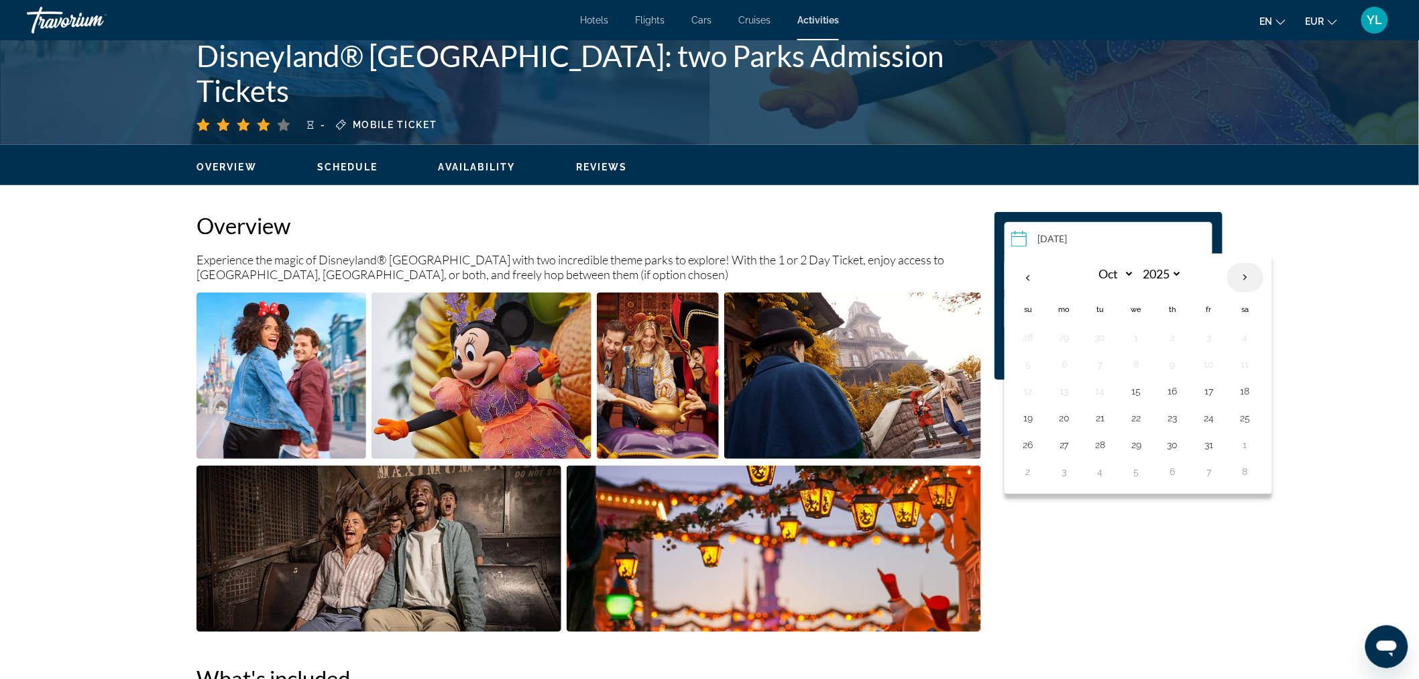
click at [1241, 278] on th "Next month" at bounding box center [1246, 278] width 36 height 30
select select "**"
click at [1215, 416] on button "21" at bounding box center [1209, 418] width 21 height 19
type input "**********"
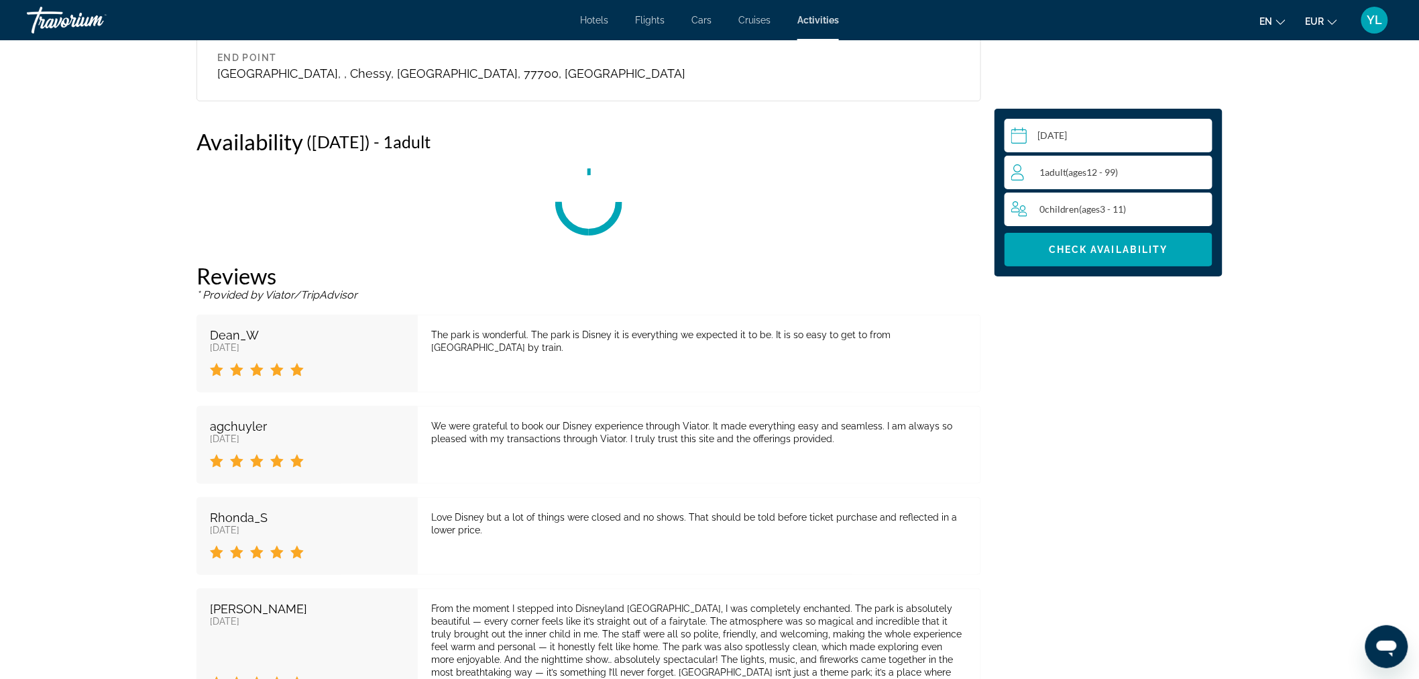
click at [1087, 174] on span "ages" at bounding box center [1078, 171] width 18 height 11
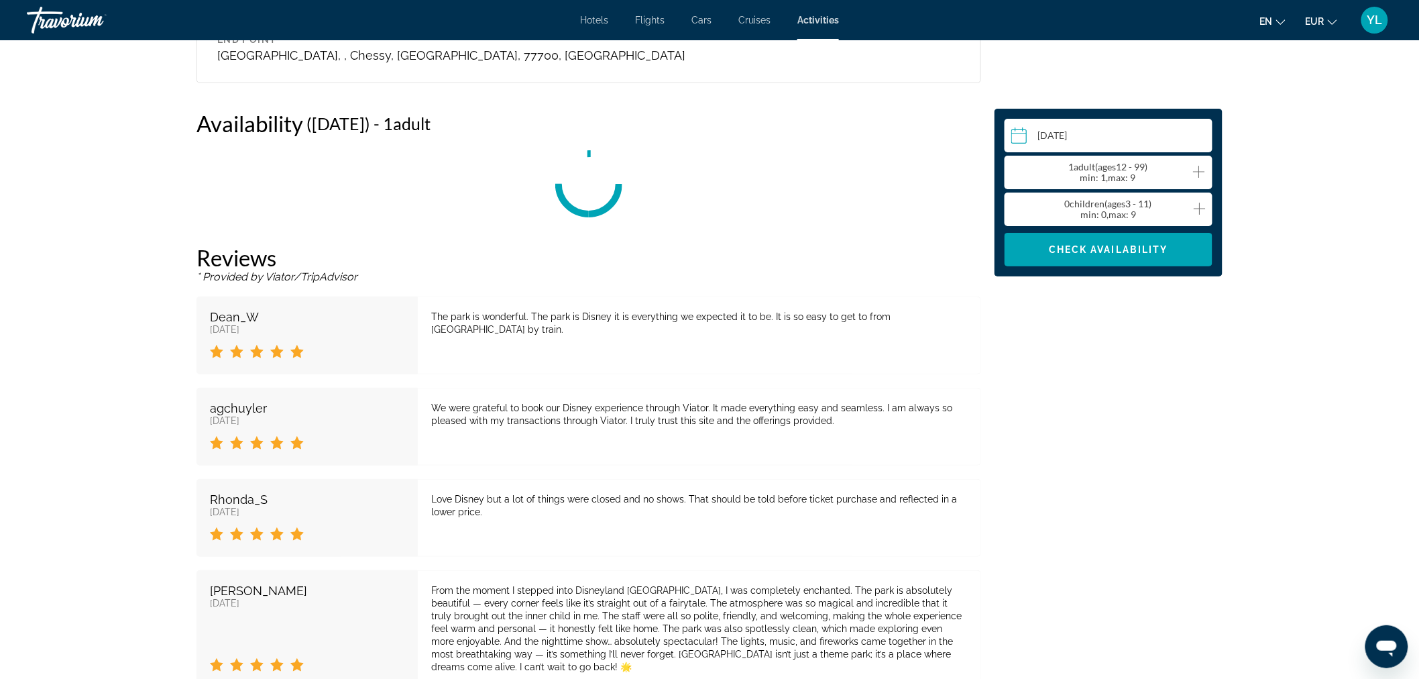
click at [1199, 166] on icon "Increment adults" at bounding box center [1199, 172] width 12 height 12
click at [1203, 209] on icon "Increment children" at bounding box center [1200, 209] width 12 height 16
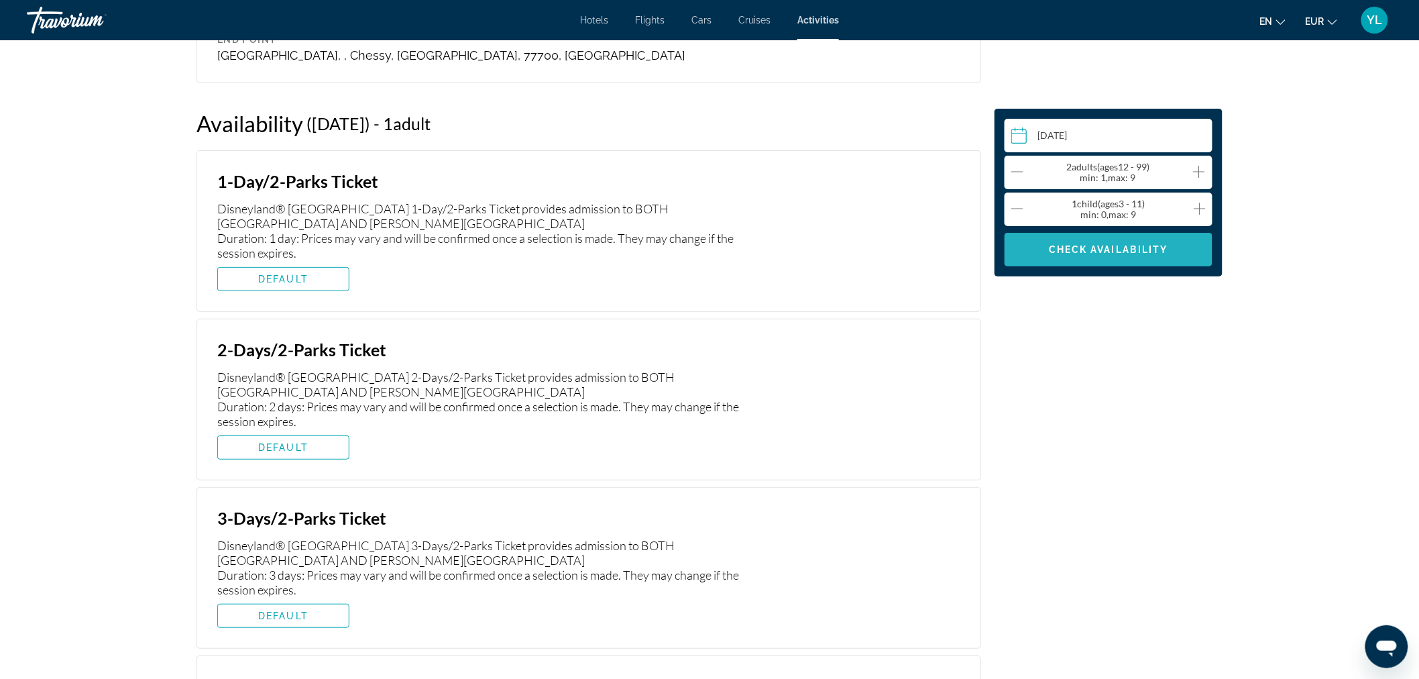
click at [1093, 246] on span "Check Availability" at bounding box center [1108, 249] width 119 height 11
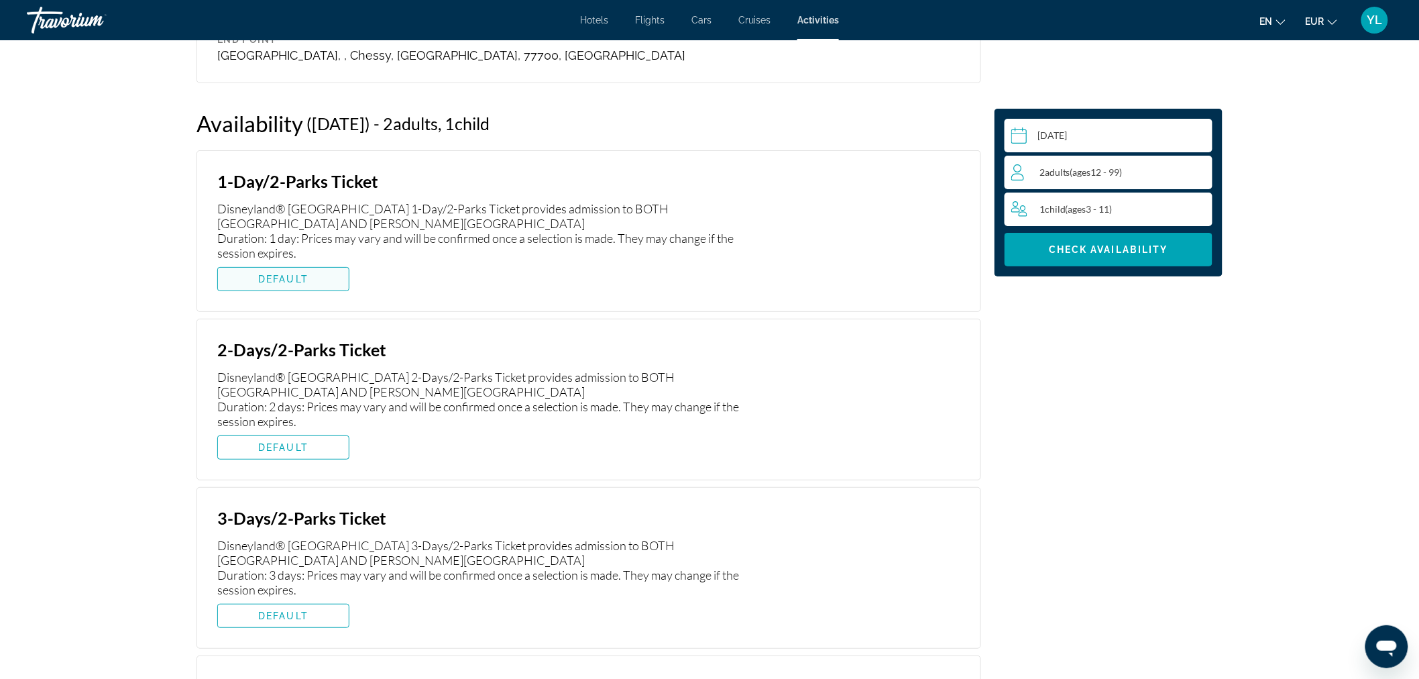
click at [293, 274] on span "DEFAULT" at bounding box center [283, 279] width 50 height 11
